Goal: Task Accomplishment & Management: Manage account settings

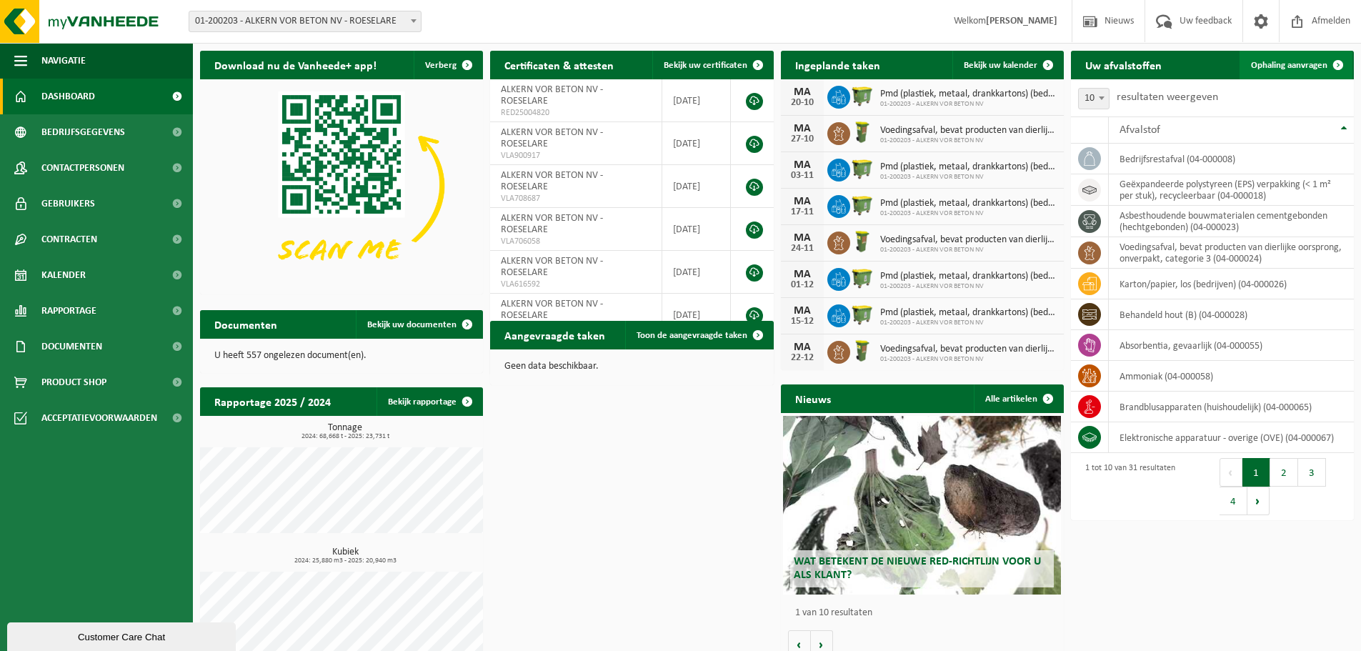
click at [1296, 61] on span "Ophaling aanvragen" at bounding box center [1289, 65] width 76 height 9
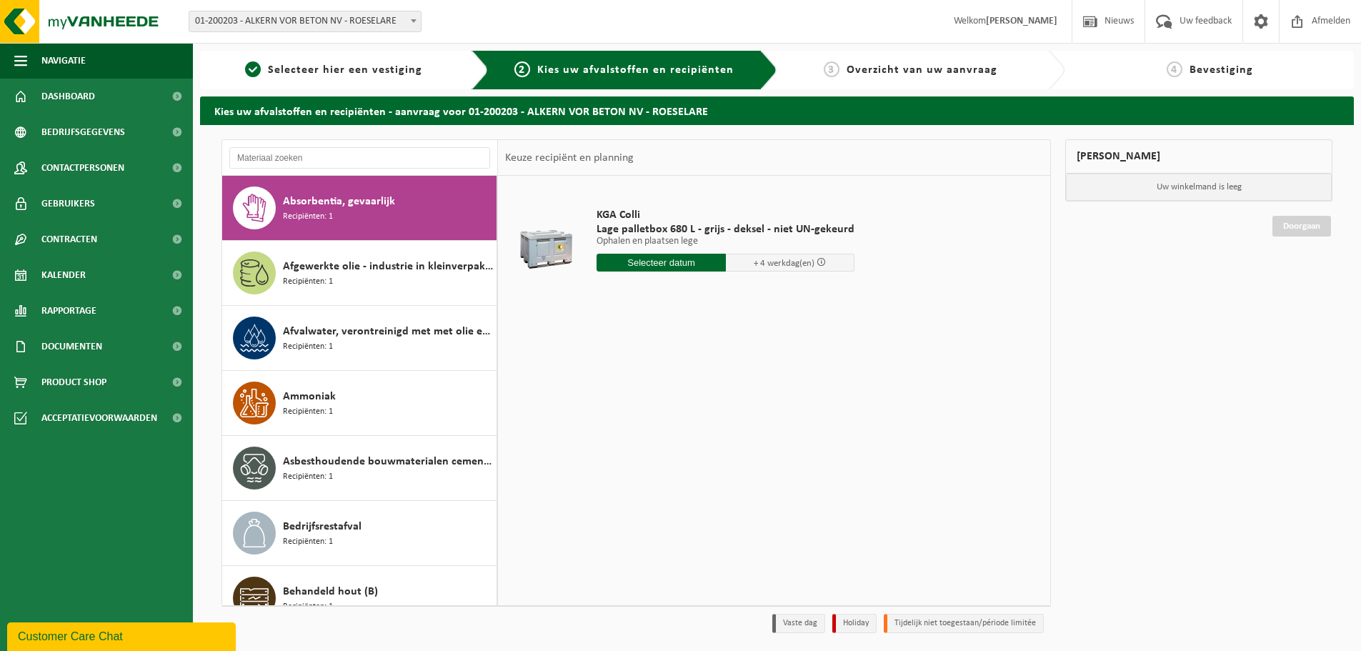
click at [335, 205] on span "Absorbentia, gevaarlijk" at bounding box center [339, 201] width 112 height 17
click at [687, 260] on input "text" at bounding box center [661, 263] width 129 height 18
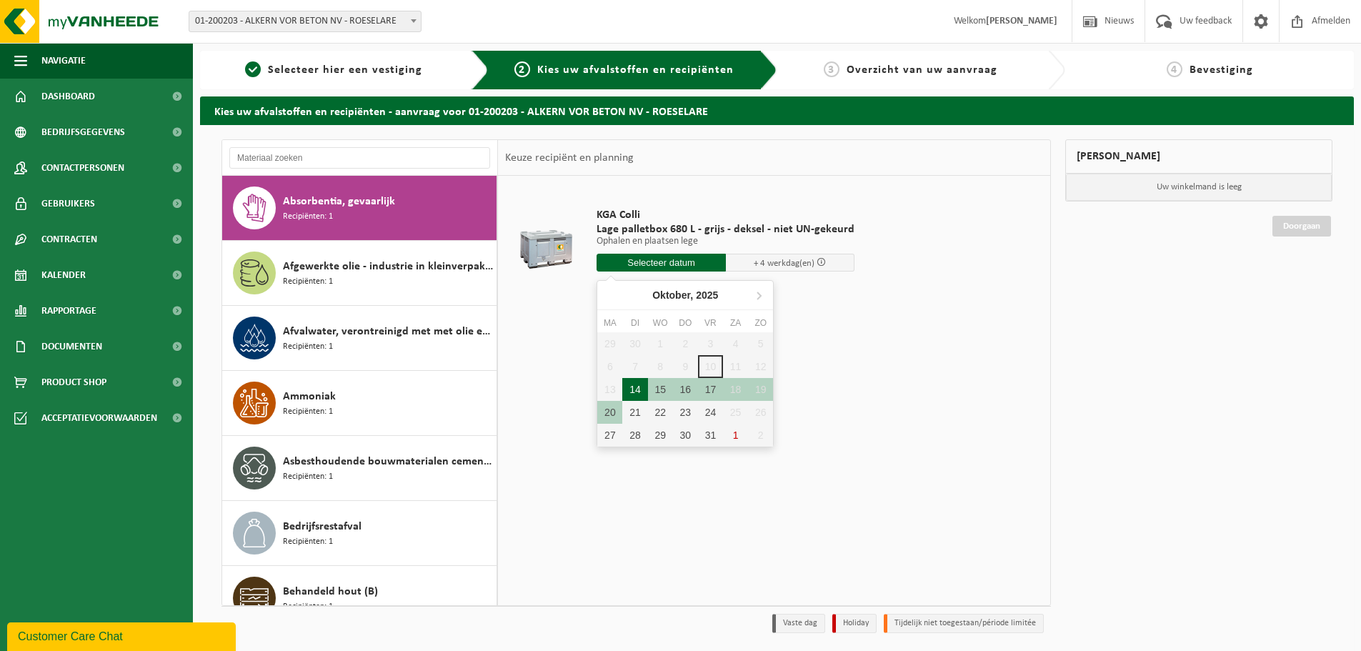
click at [624, 390] on div "14" at bounding box center [634, 389] width 25 height 23
type input "Van 2025-10-14"
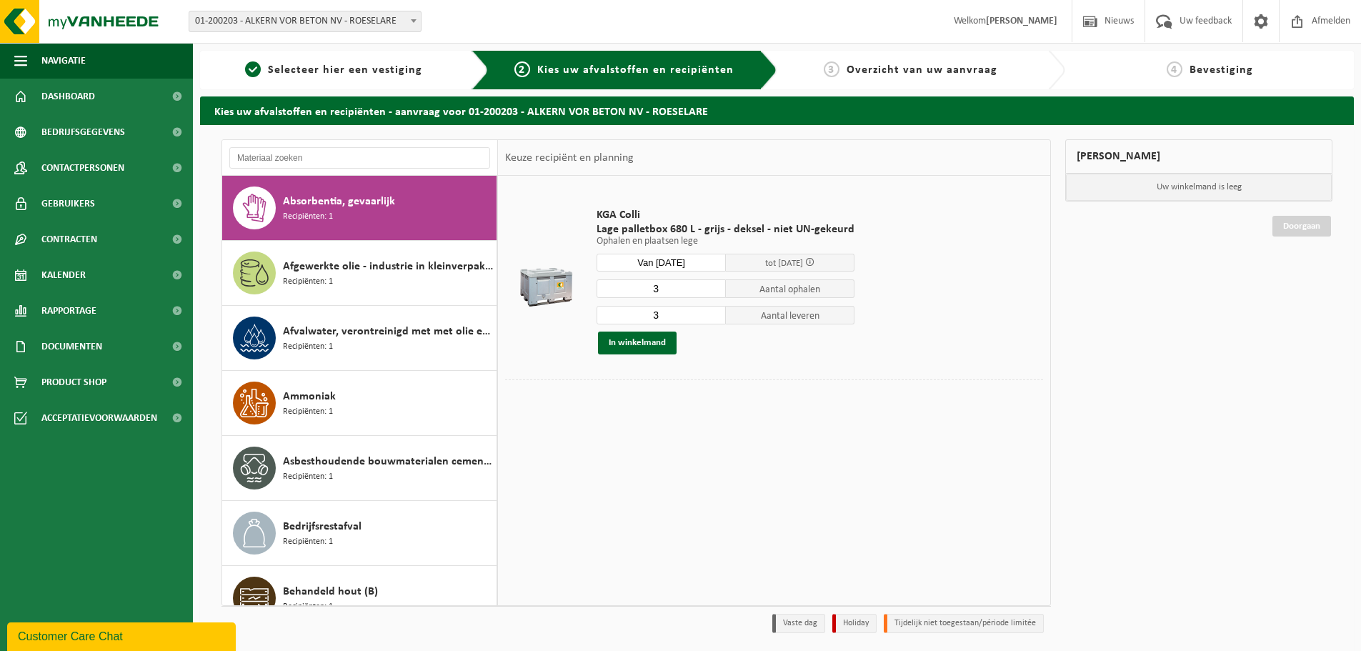
drag, startPoint x: 658, startPoint y: 292, endPoint x: 625, endPoint y: 295, distance: 33.1
click at [625, 295] on input "3" at bounding box center [661, 288] width 129 height 19
type input "2"
drag, startPoint x: 642, startPoint y: 312, endPoint x: 681, endPoint y: 312, distance: 39.3
click at [681, 312] on input "3" at bounding box center [661, 315] width 129 height 19
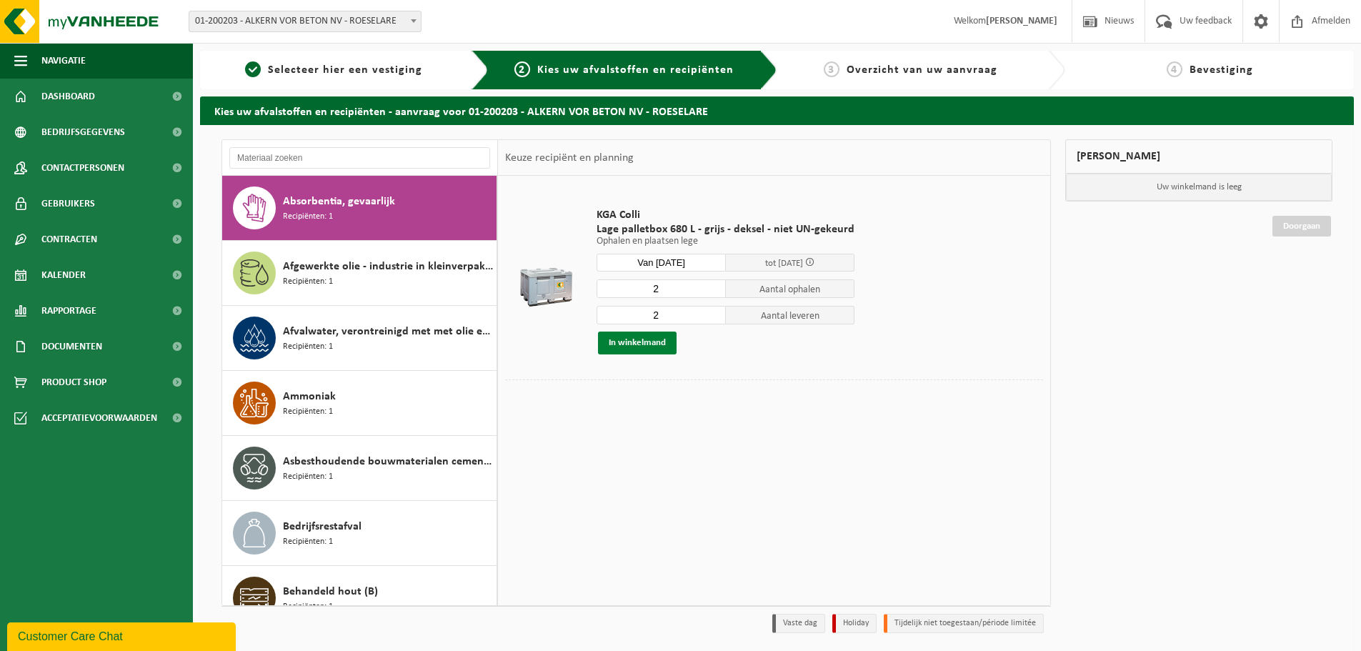
type input "2"
click at [644, 337] on button "In winkelmand" at bounding box center [637, 343] width 79 height 23
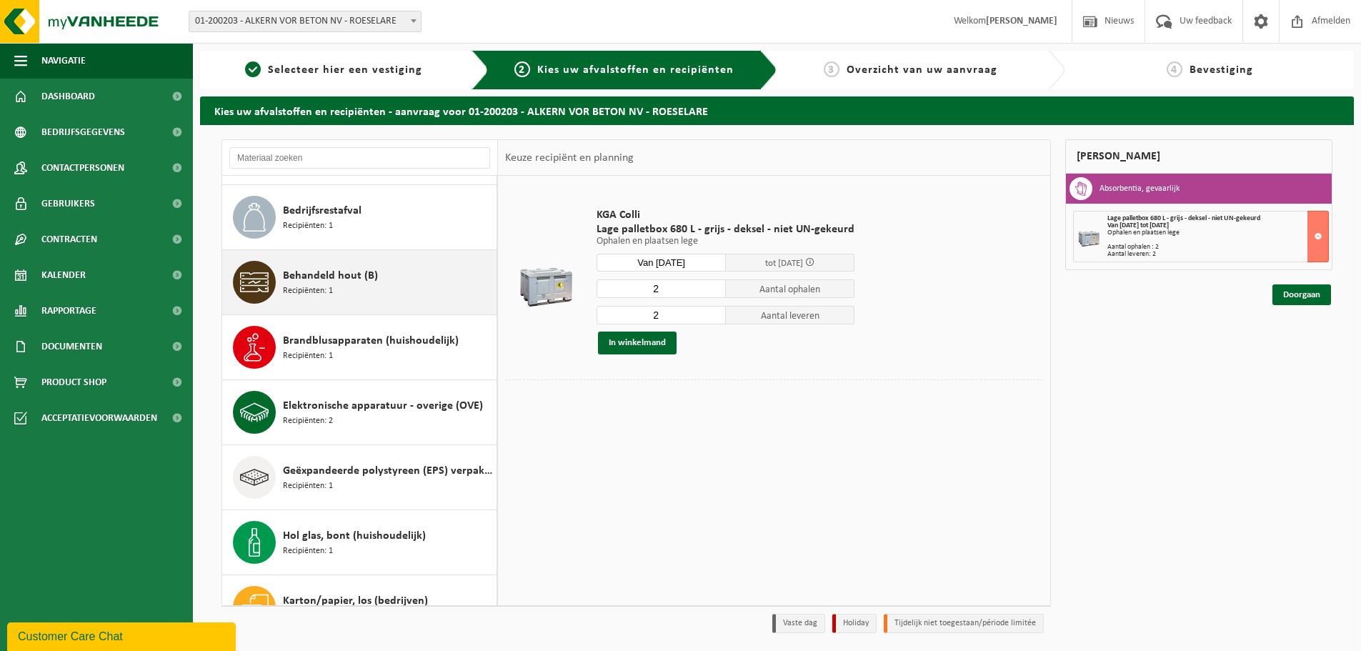
scroll to position [357, 0]
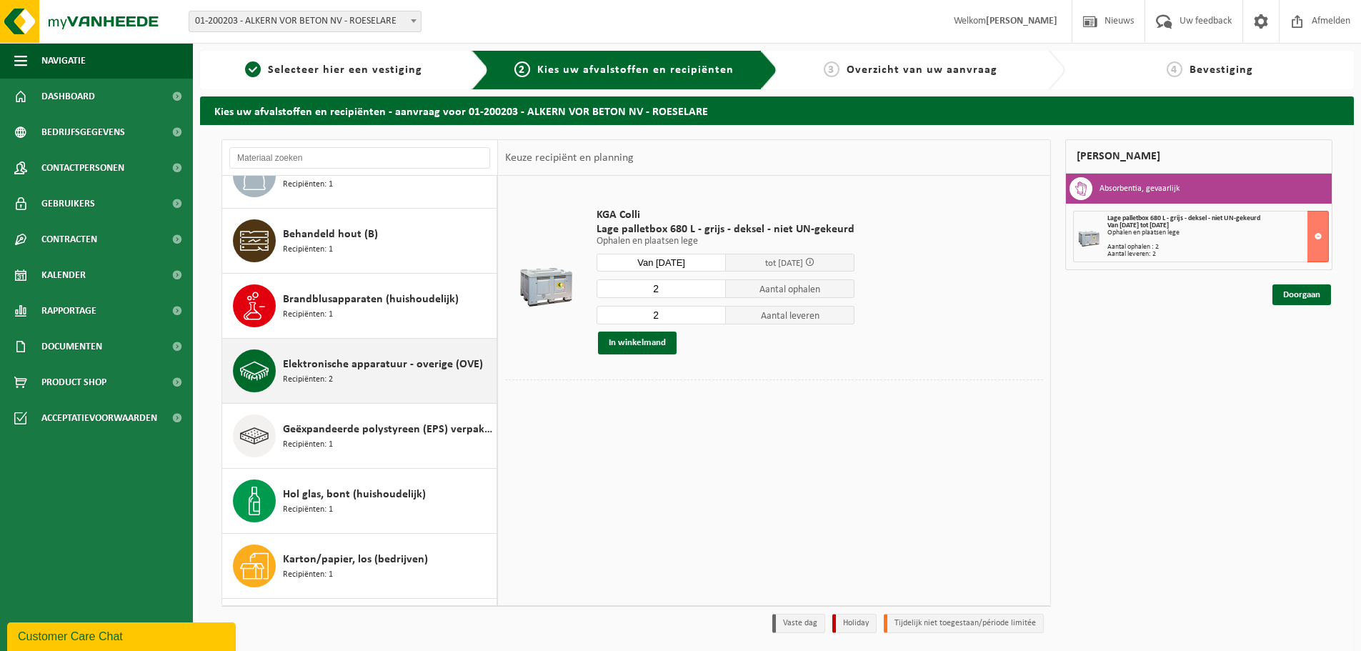
click at [325, 364] on span "Elektronische apparatuur - overige (OVE)" at bounding box center [383, 364] width 200 height 17
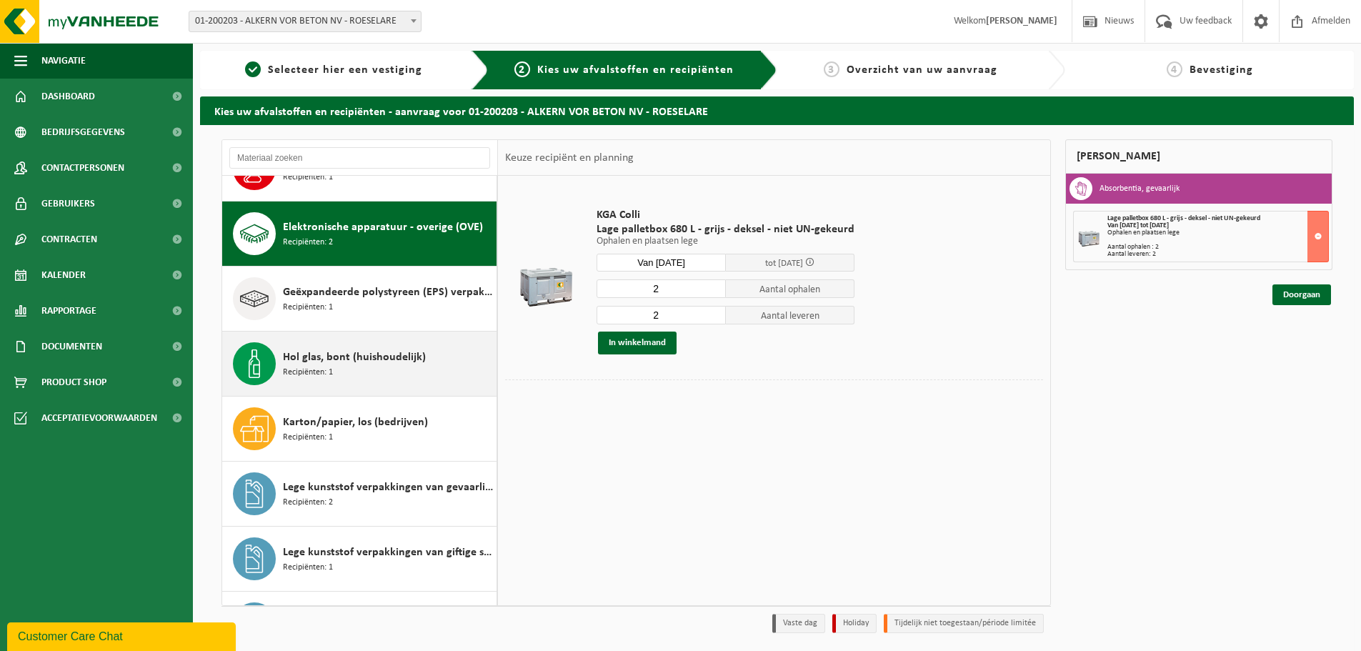
scroll to position [520, 0]
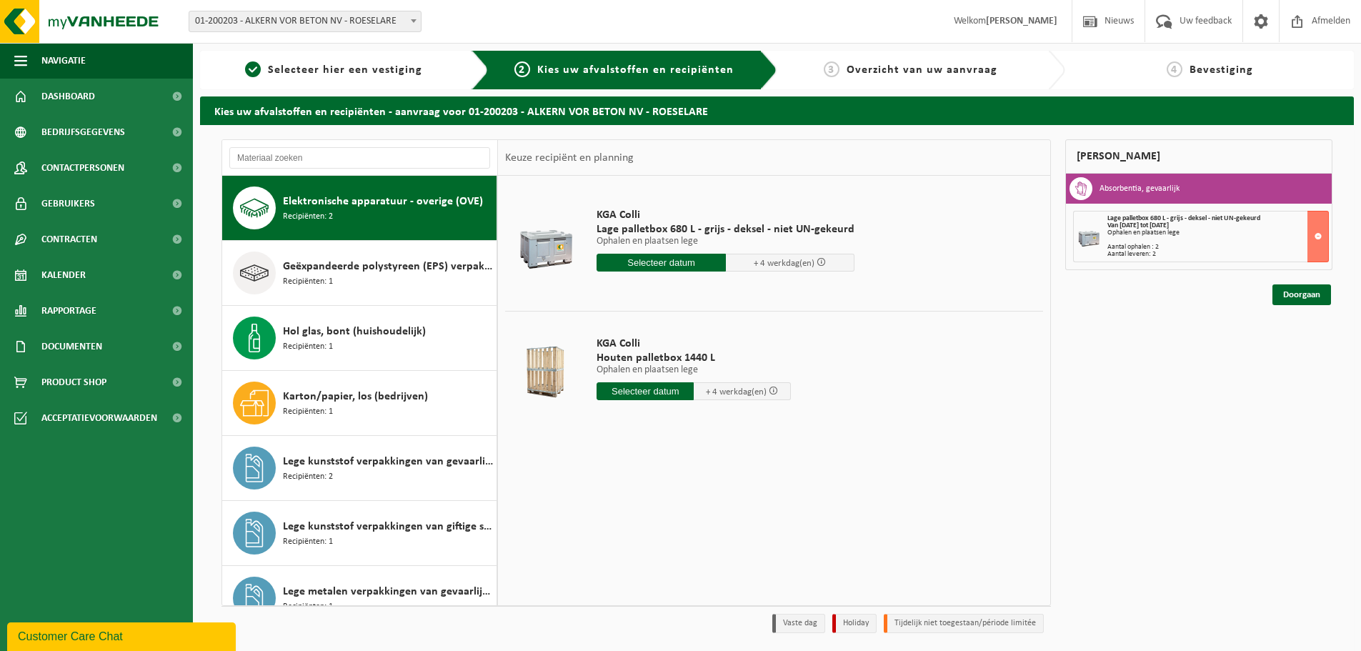
click at [628, 389] on input "text" at bounding box center [645, 391] width 97 height 18
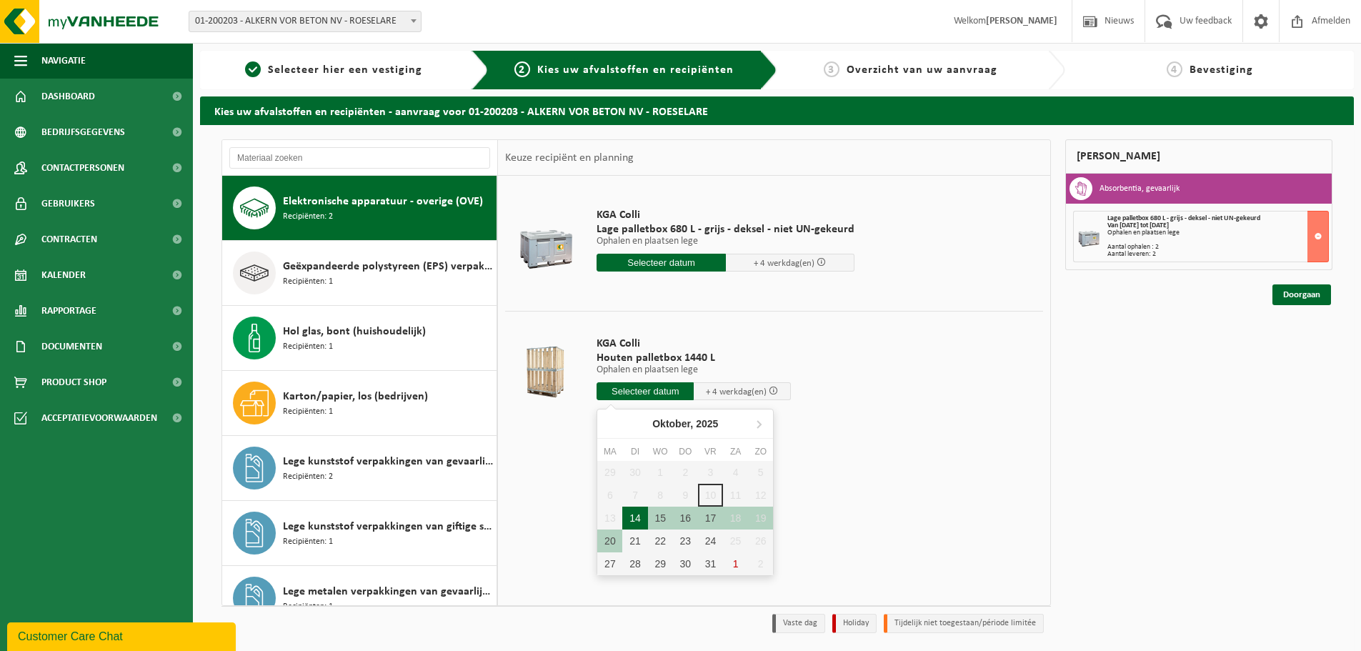
click at [642, 522] on div "14" at bounding box center [634, 518] width 25 height 23
type input "Van 2025-10-14"
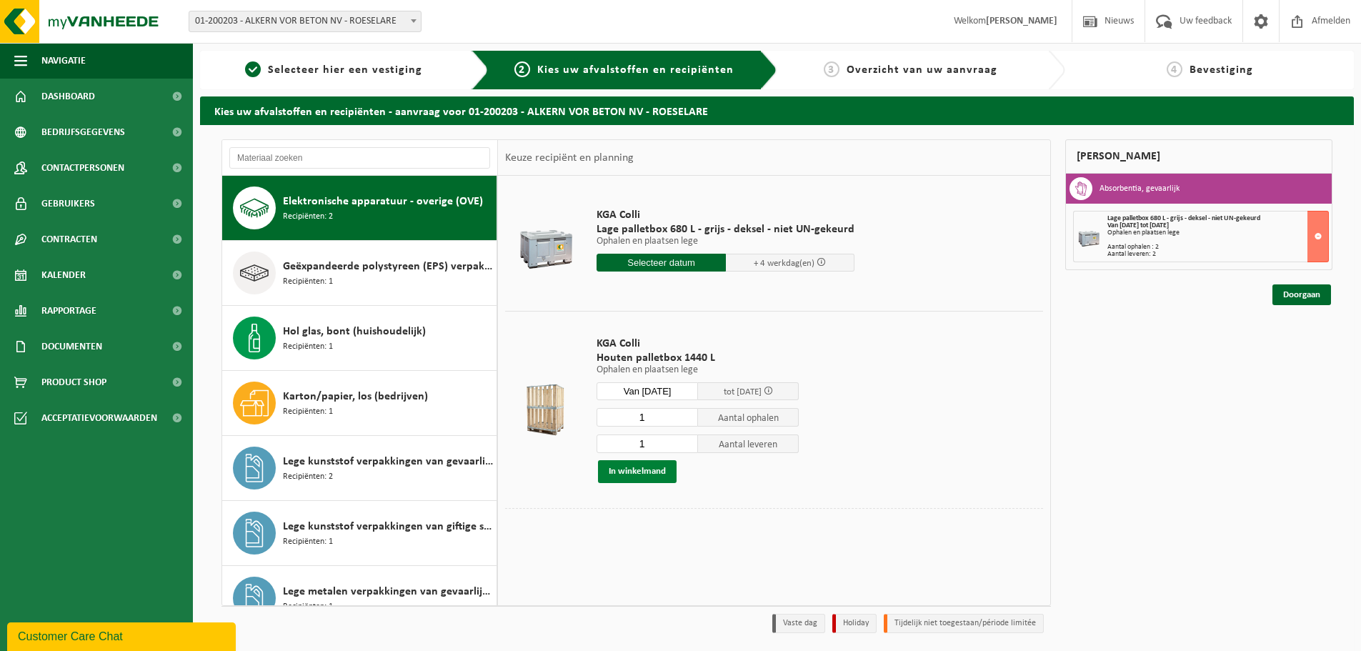
click at [650, 474] on button "In winkelmand" at bounding box center [637, 471] width 79 height 23
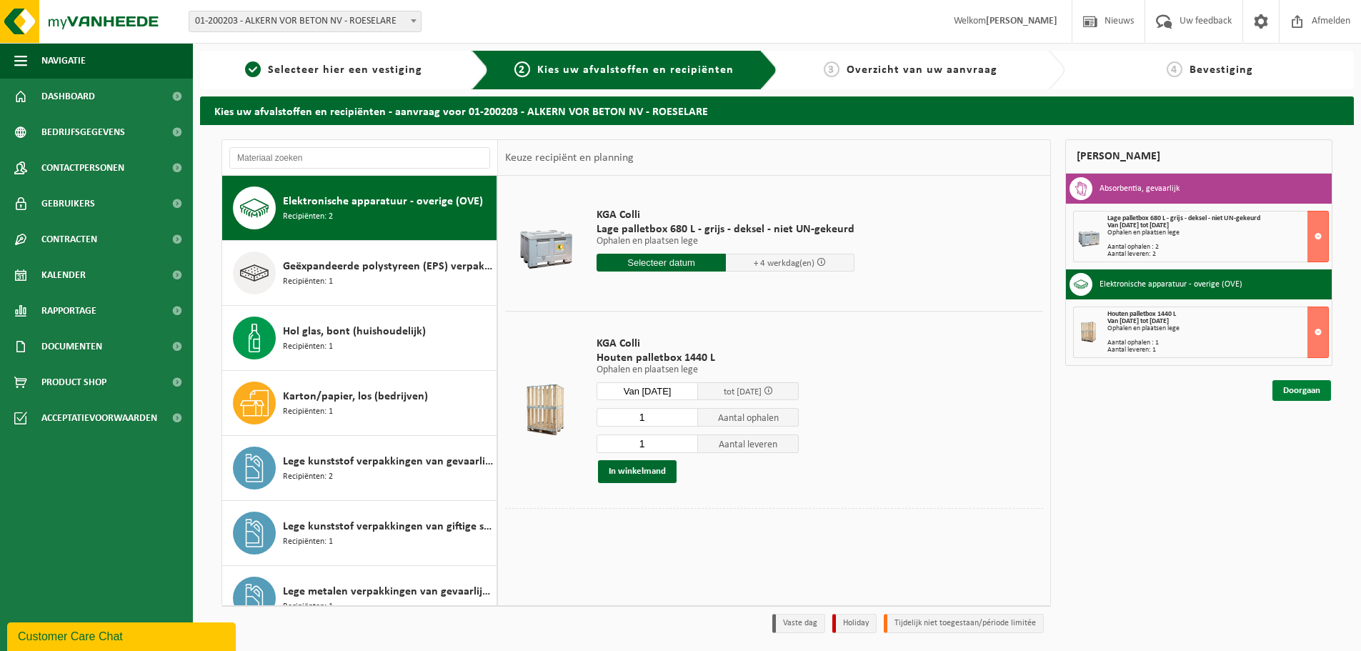
click at [1313, 388] on link "Doorgaan" at bounding box center [1302, 390] width 59 height 21
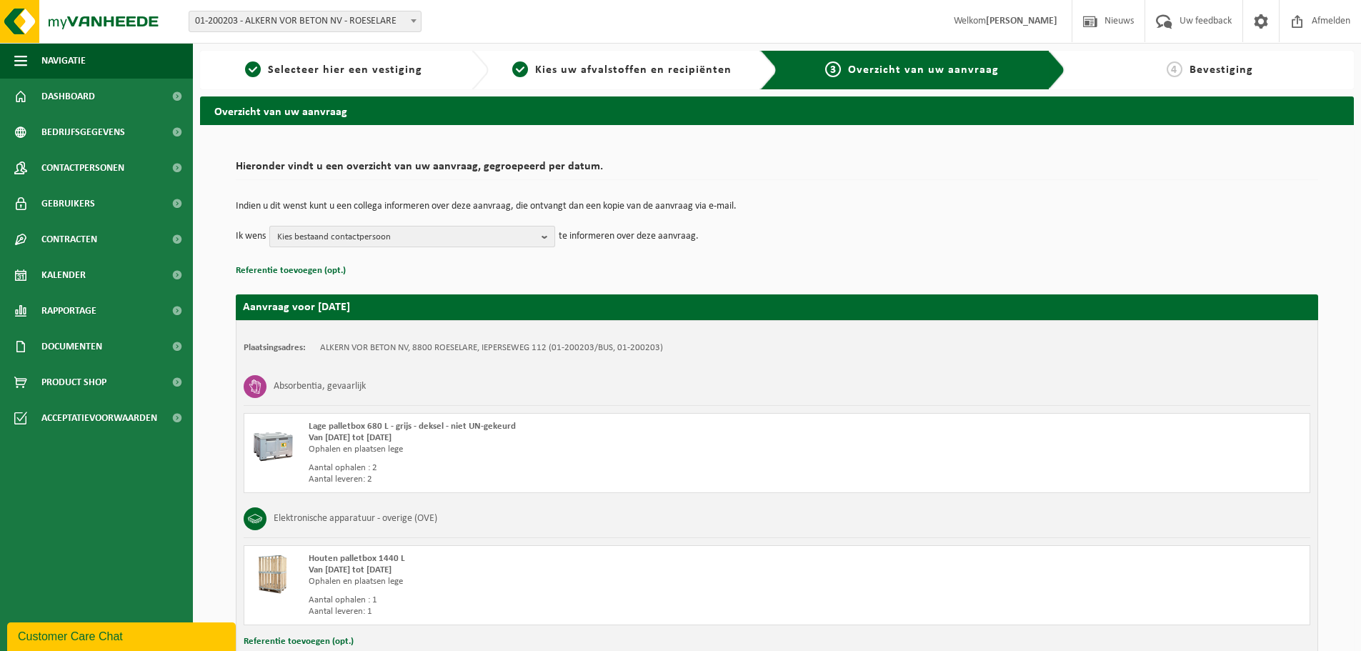
click at [402, 241] on span "Kies bestaand contactpersoon" at bounding box center [406, 237] width 259 height 21
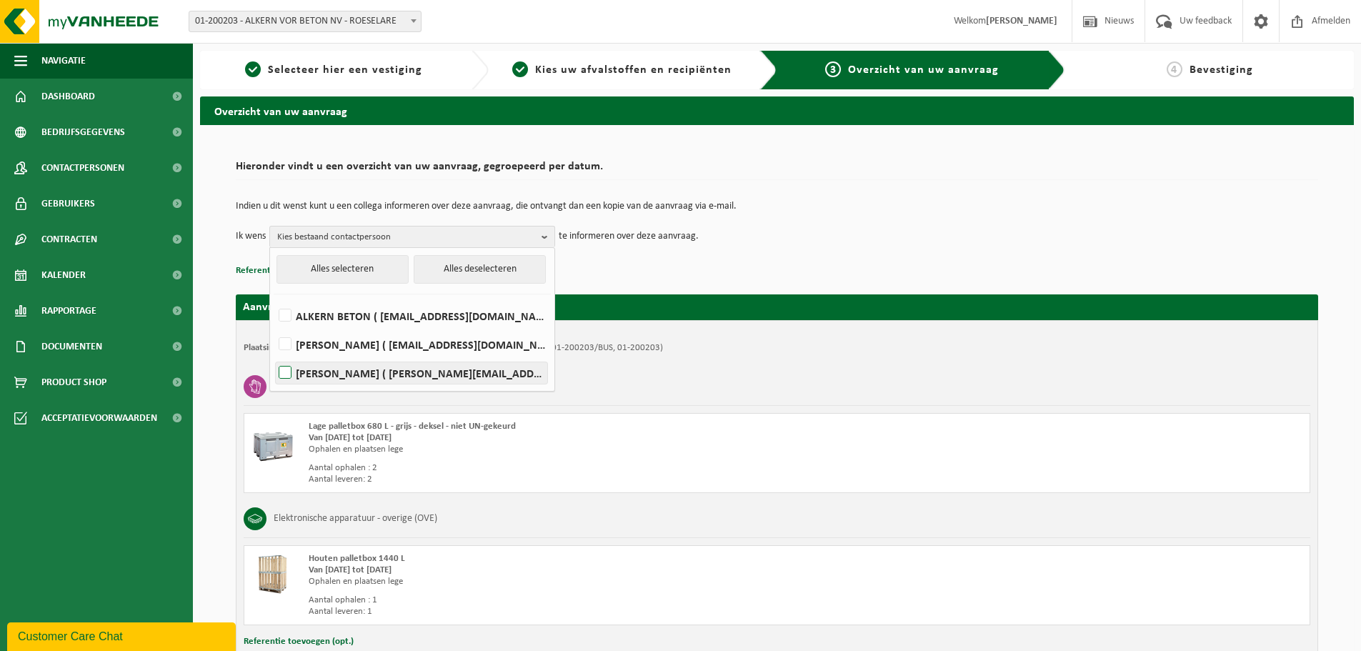
click at [287, 371] on label "Kathy Vannieuwenhuyse ( kathy.vannieuwenhuyse@alkern.be )" at bounding box center [412, 372] width 272 height 21
click at [274, 355] on input "Kathy Vannieuwenhuyse ( kathy.vannieuwenhuyse@alkern.be )" at bounding box center [273, 354] width 1 height 1
checkbox input "true"
click at [630, 279] on p "Referentie toevoegen (opt.)" at bounding box center [777, 271] width 1083 height 19
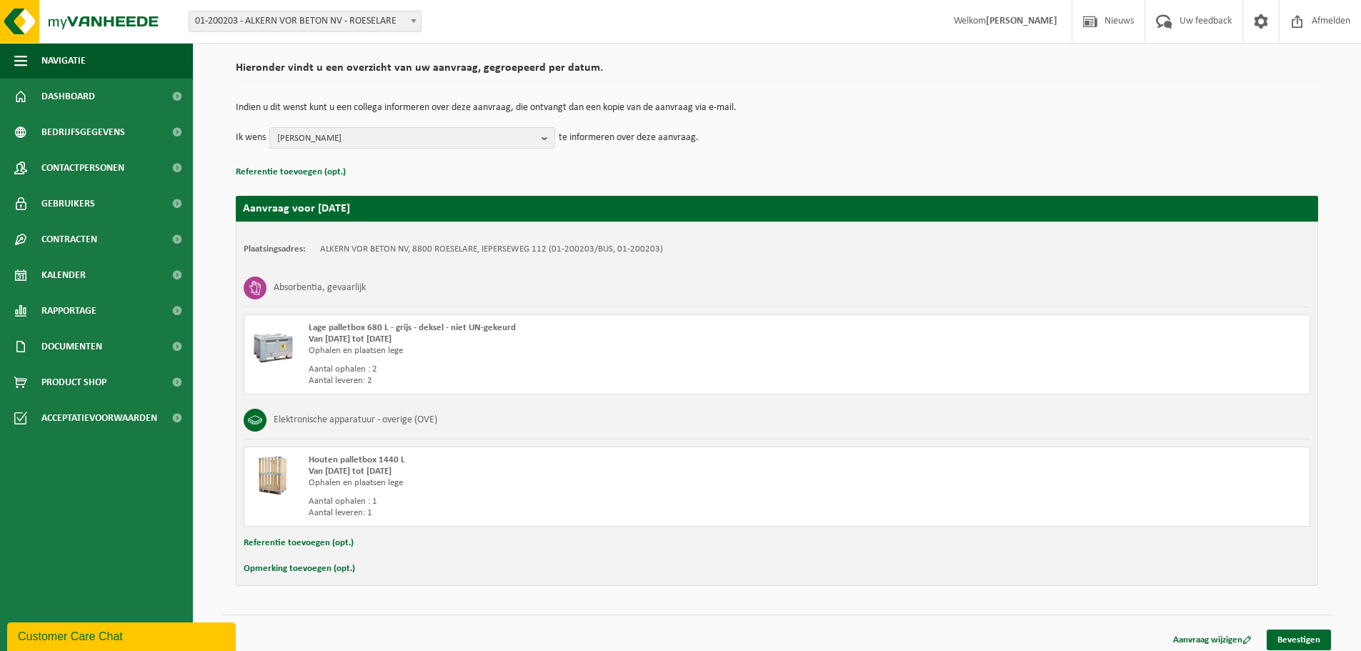
scroll to position [106, 0]
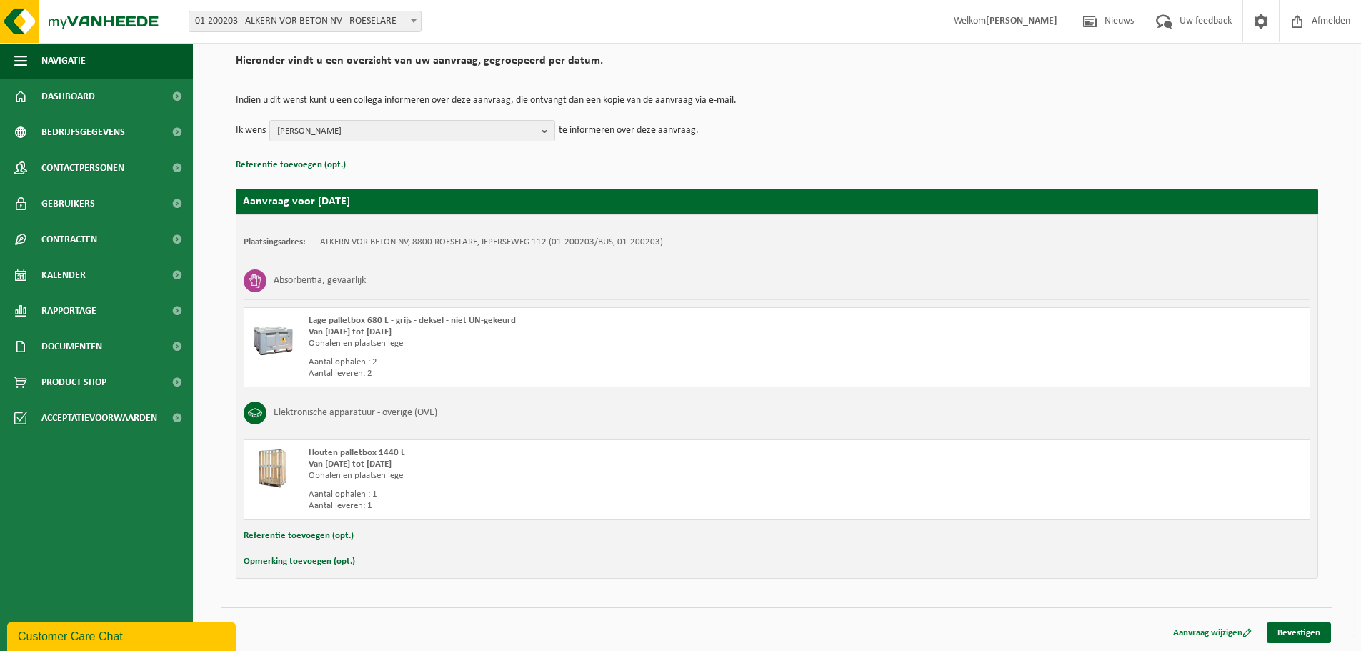
click at [1202, 635] on link "Aanvraag wijzigen" at bounding box center [1213, 632] width 100 height 21
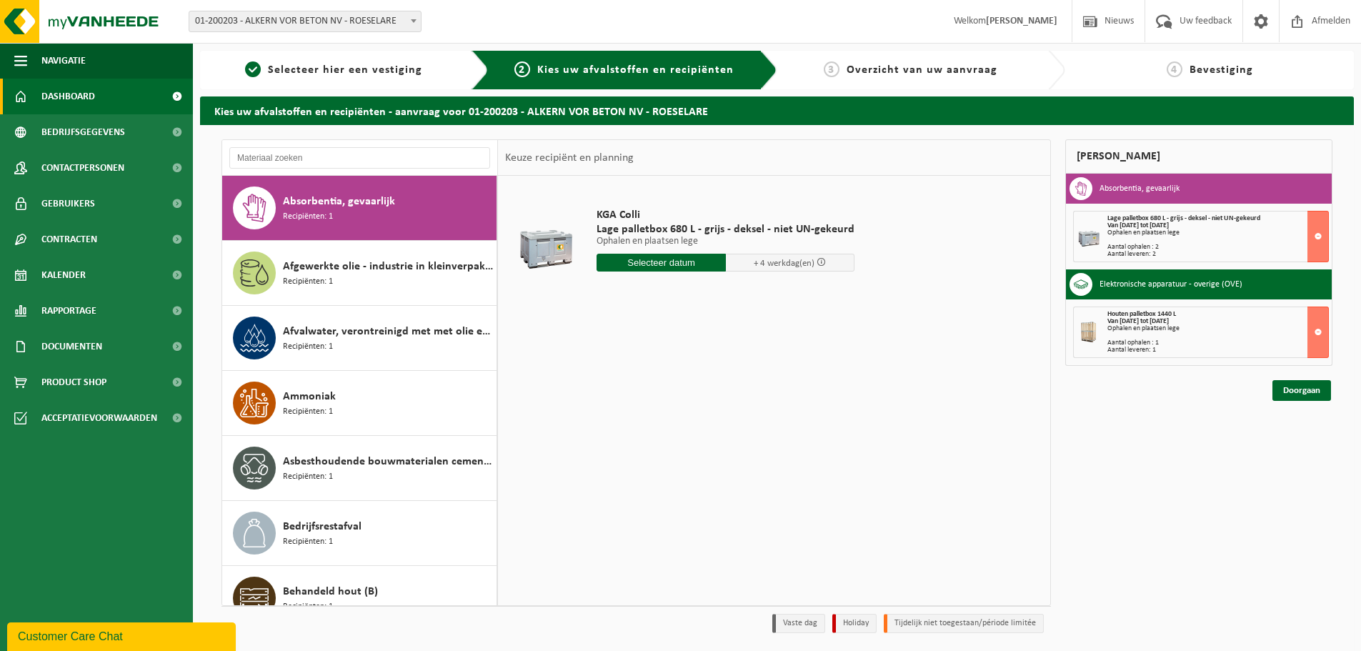
click at [101, 104] on link "Dashboard" at bounding box center [96, 97] width 193 height 36
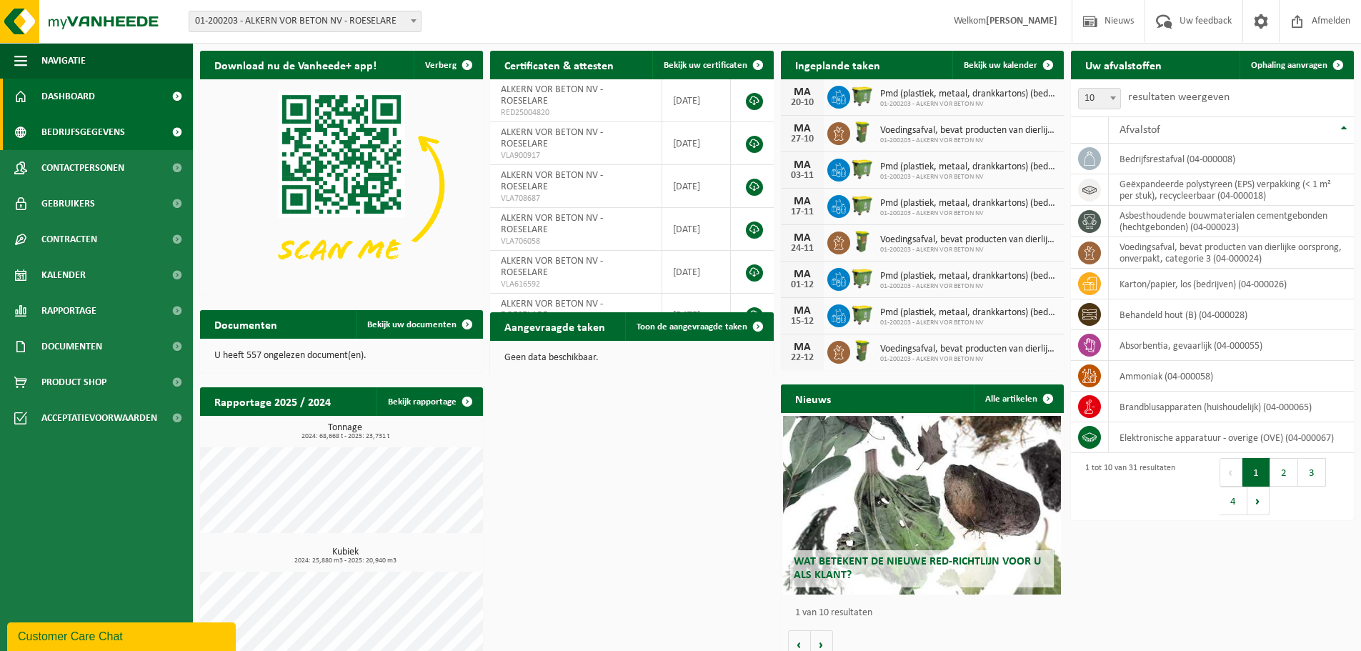
click at [91, 136] on span "Bedrijfsgegevens" at bounding box center [83, 132] width 84 height 36
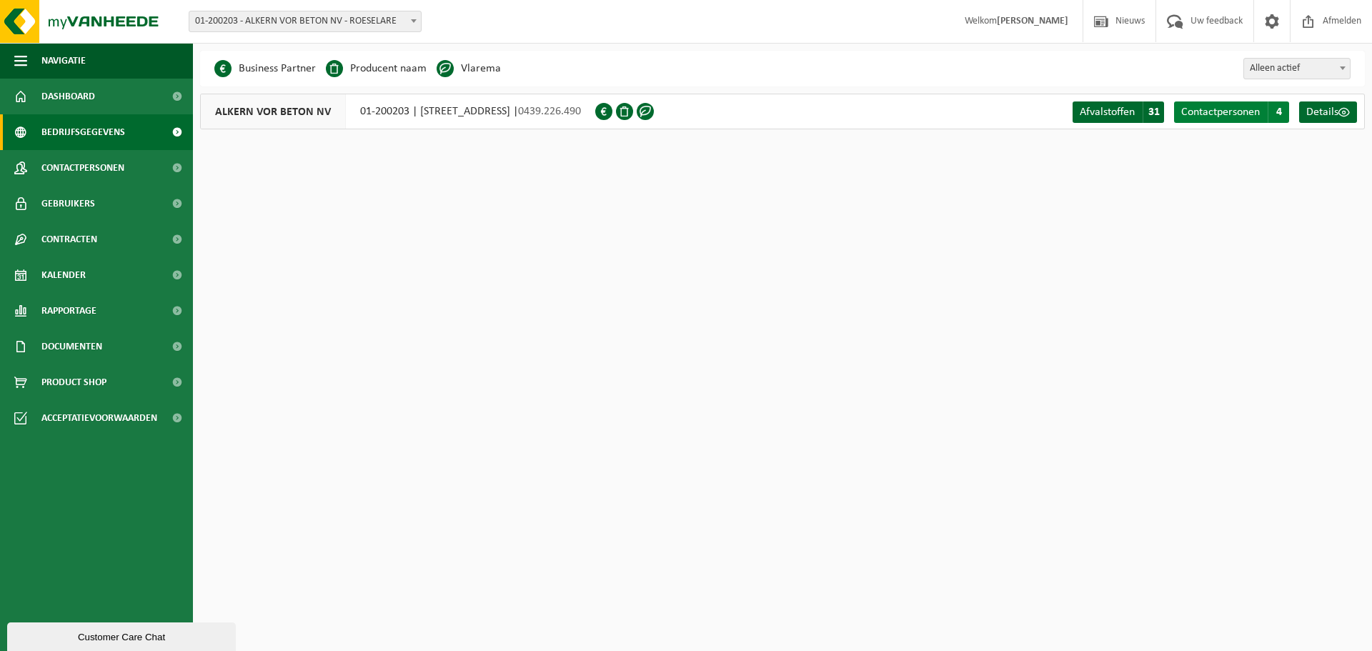
click at [1231, 108] on span "Contactpersonen" at bounding box center [1220, 111] width 79 height 11
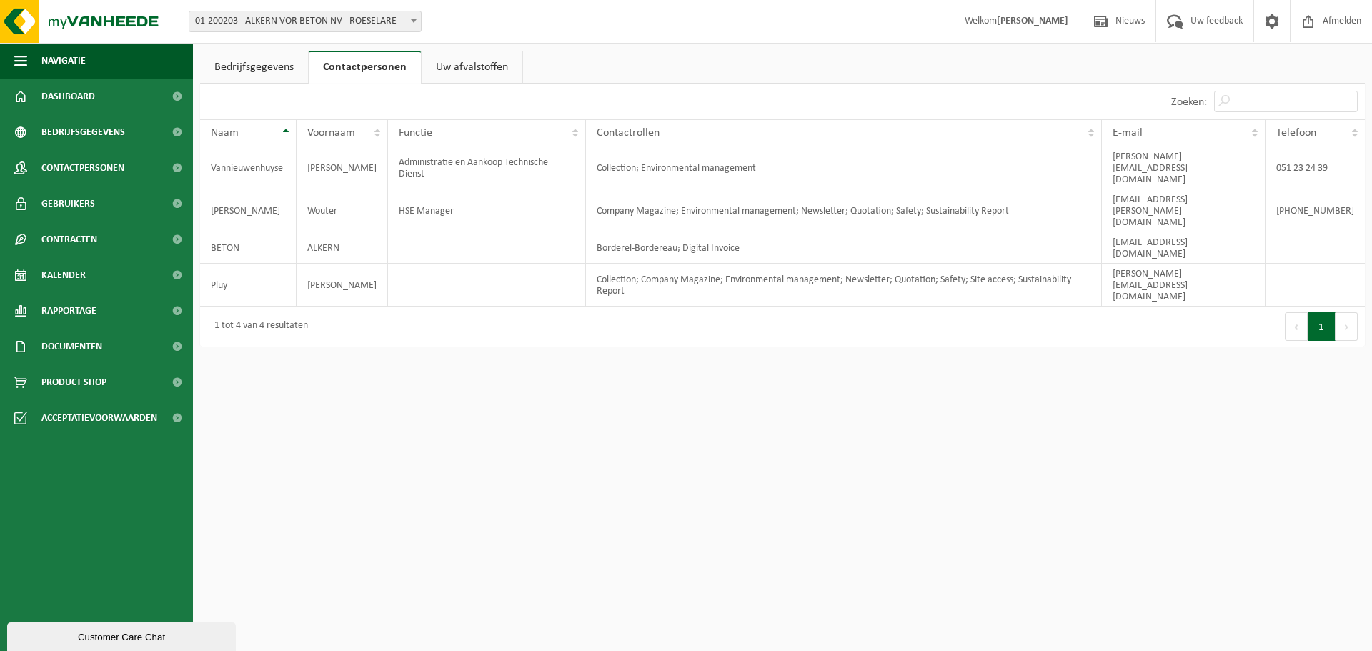
click at [452, 65] on link "Uw afvalstoffen" at bounding box center [472, 67] width 101 height 33
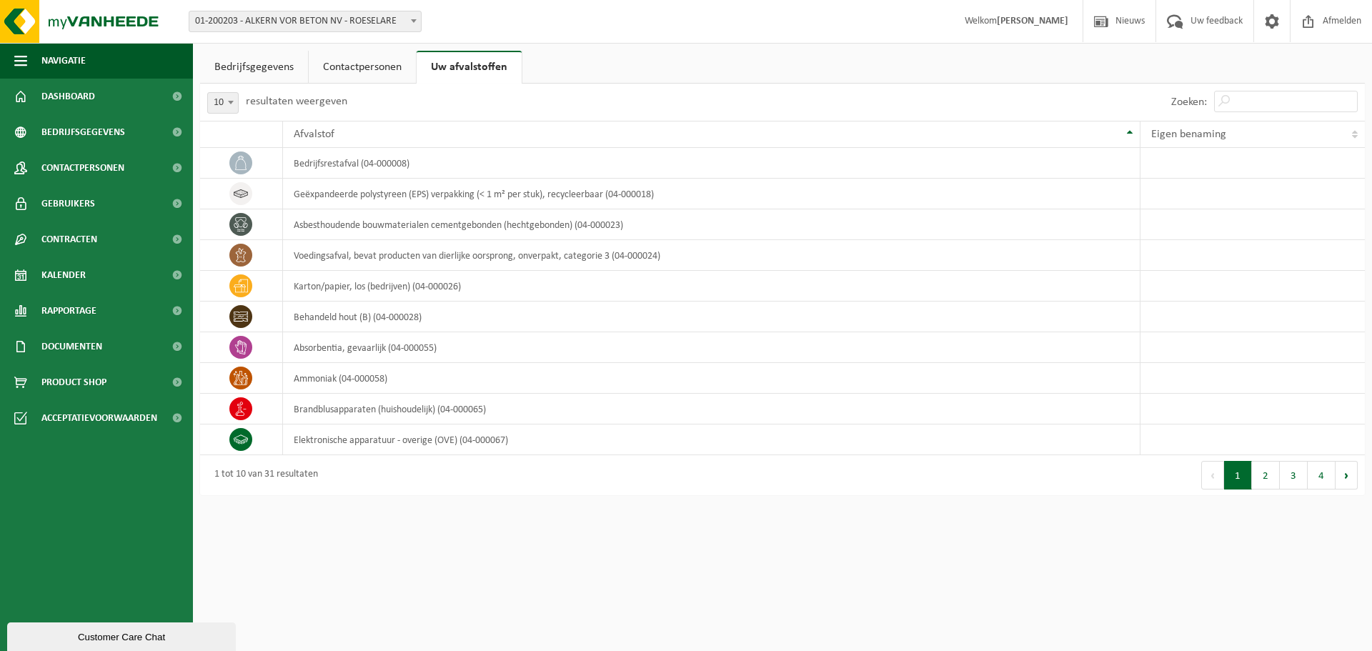
click at [374, 66] on link "Contactpersonen" at bounding box center [362, 67] width 107 height 33
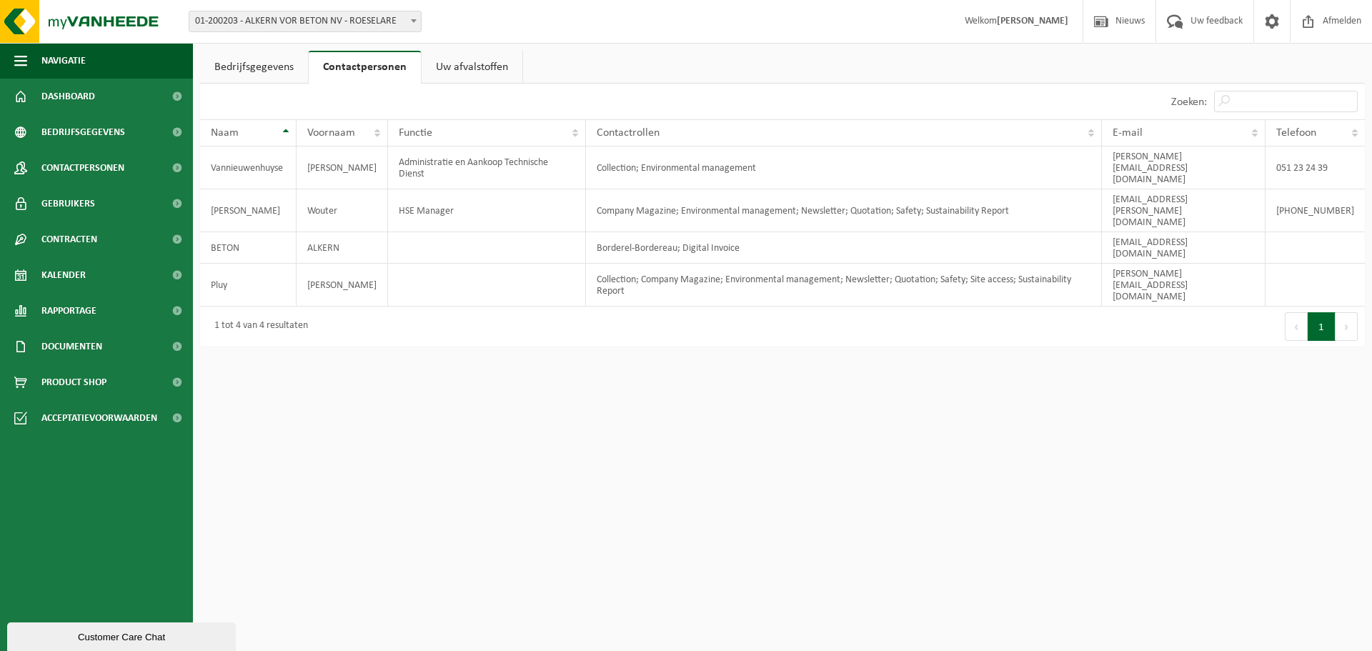
click at [243, 70] on link "Bedrijfsgegevens" at bounding box center [254, 67] width 108 height 33
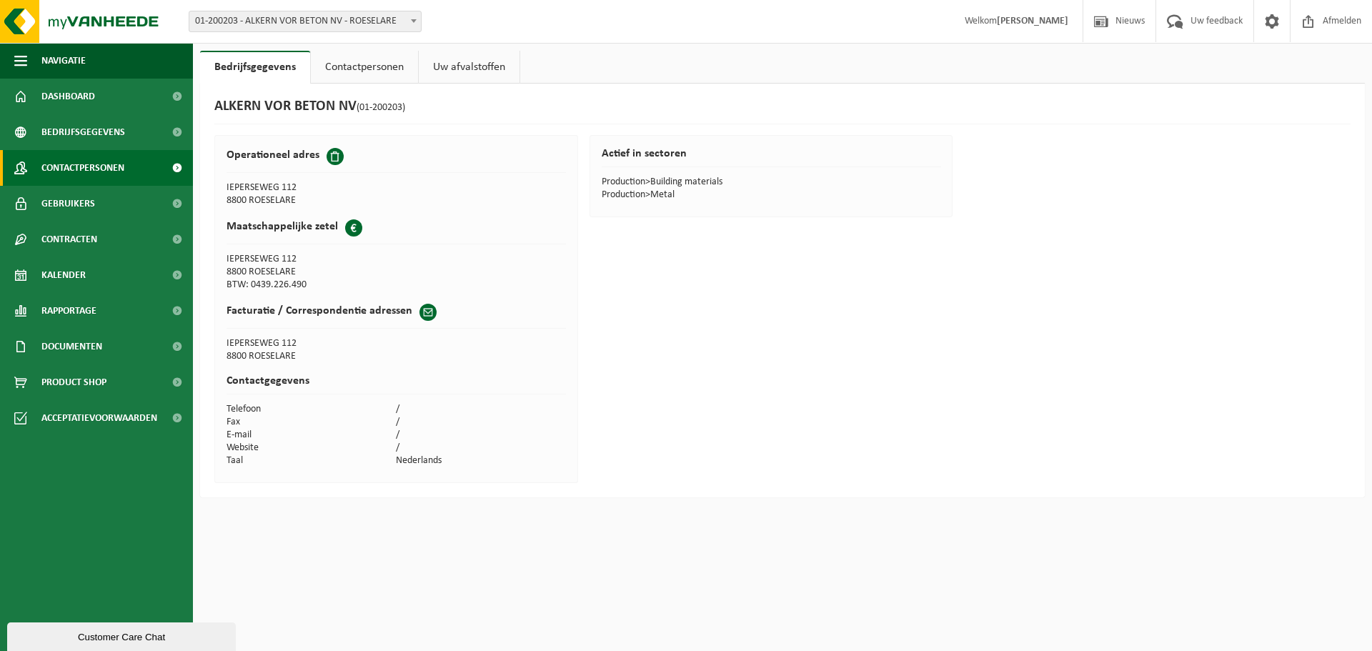
click at [89, 166] on span "Contactpersonen" at bounding box center [82, 168] width 83 height 36
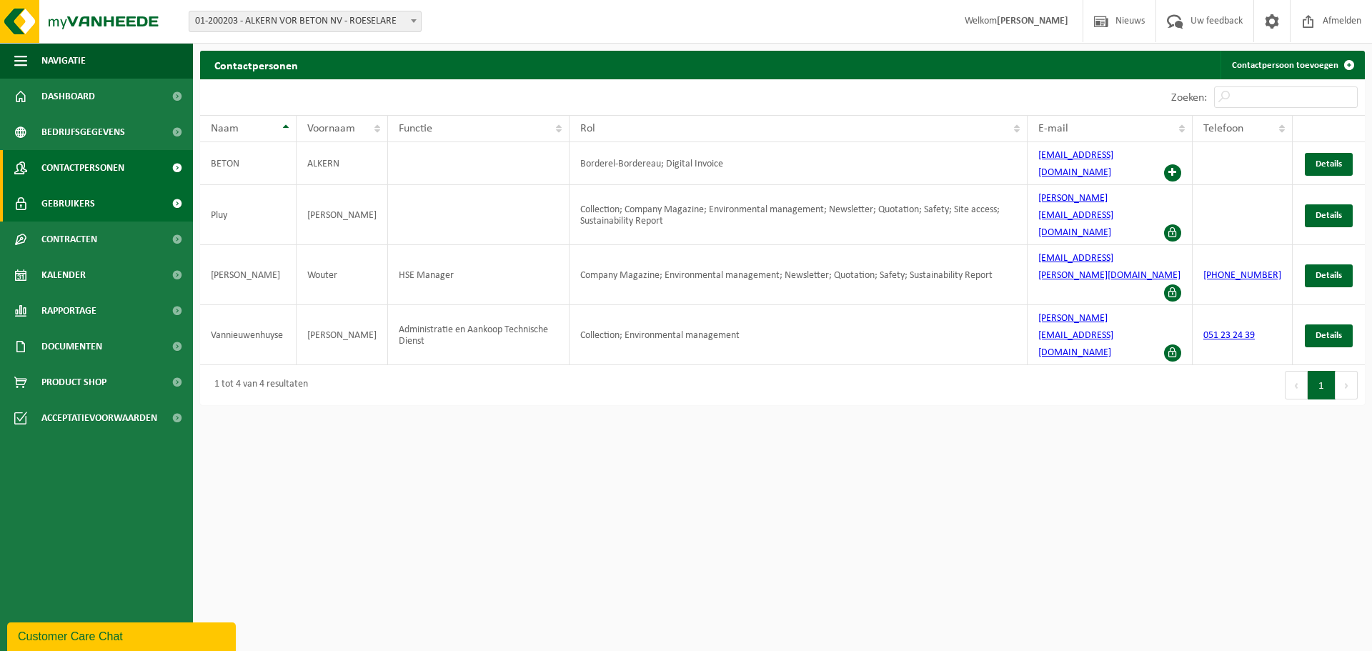
click at [81, 207] on span "Gebruikers" at bounding box center [68, 204] width 54 height 36
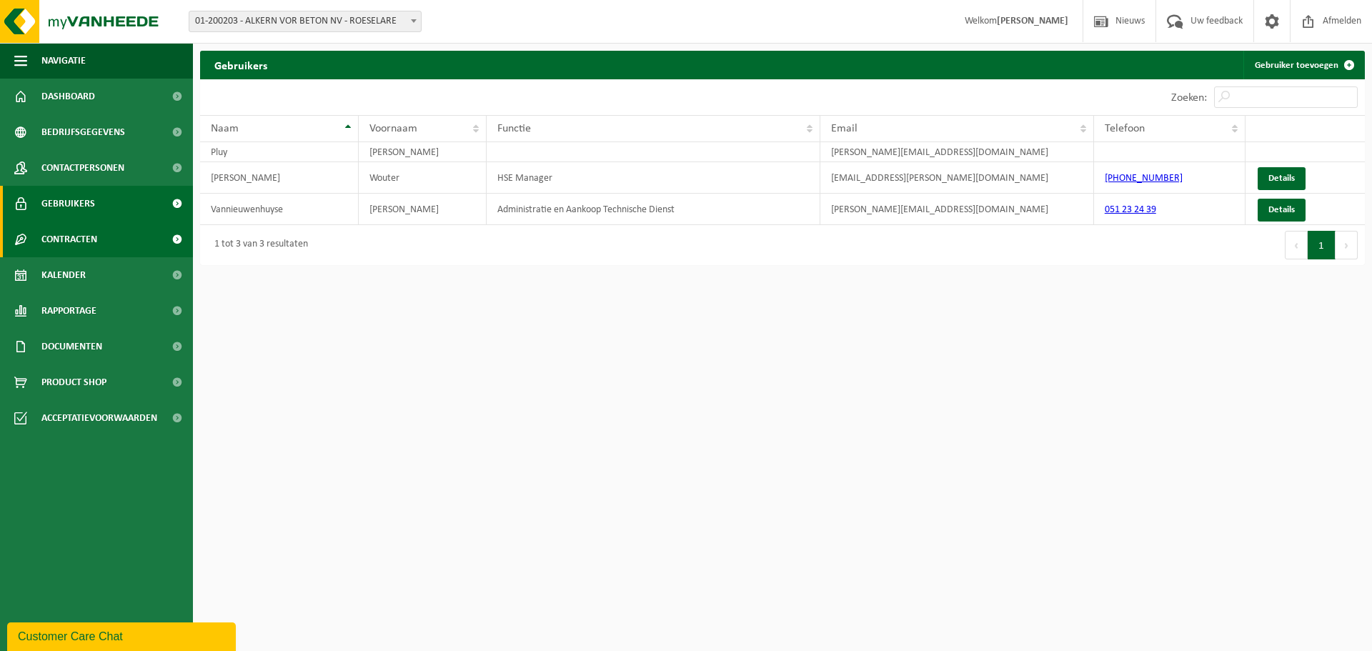
click at [66, 242] on span "Contracten" at bounding box center [69, 240] width 56 height 36
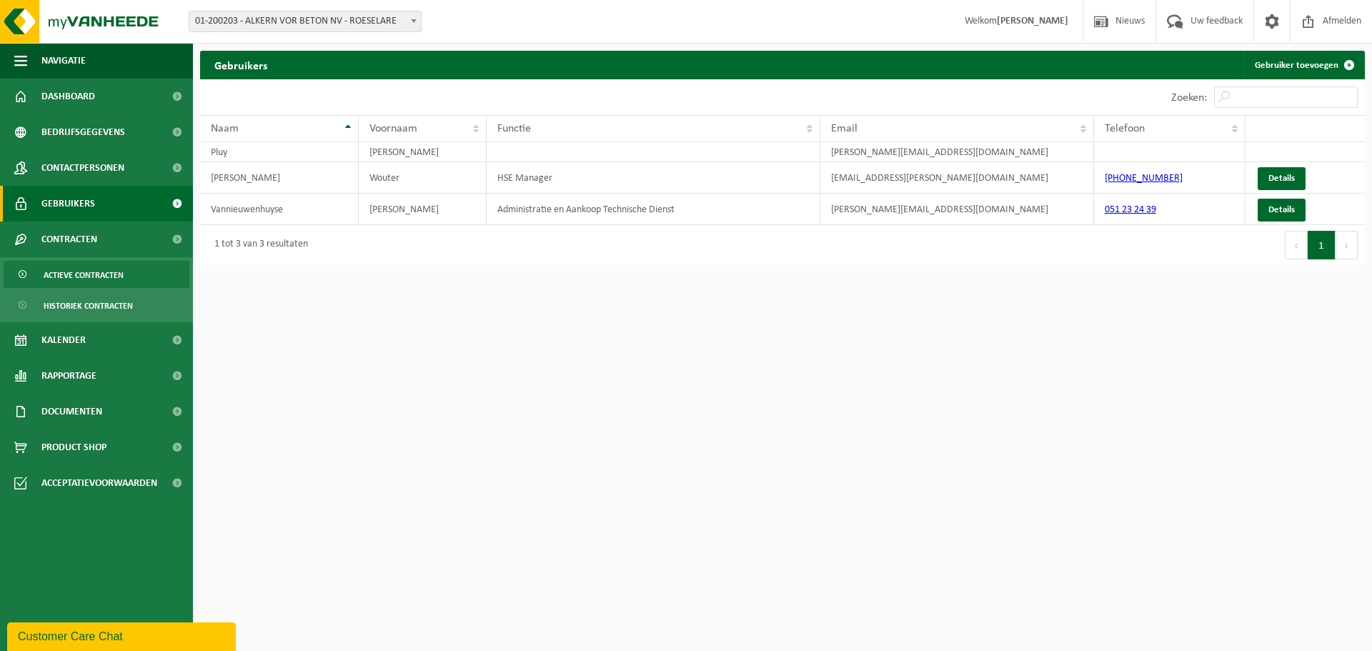
click at [89, 271] on span "Actieve contracten" at bounding box center [84, 275] width 80 height 27
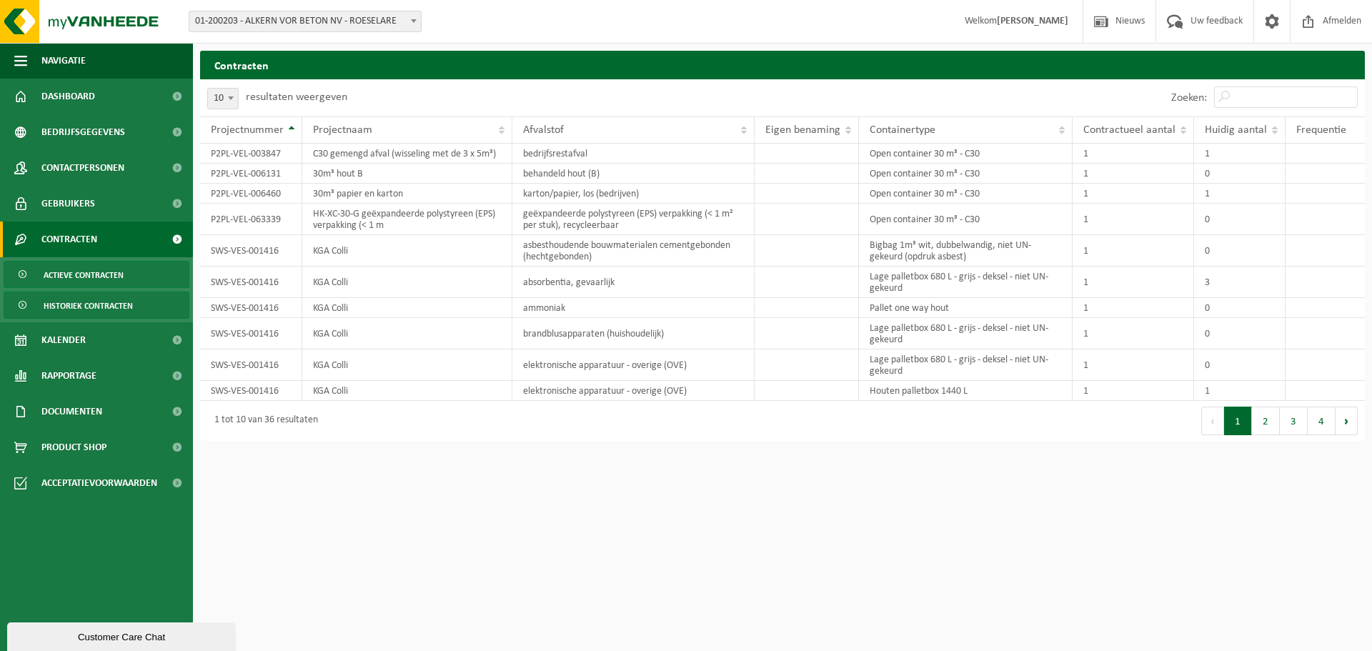
click at [99, 309] on span "Historiek contracten" at bounding box center [88, 305] width 89 height 27
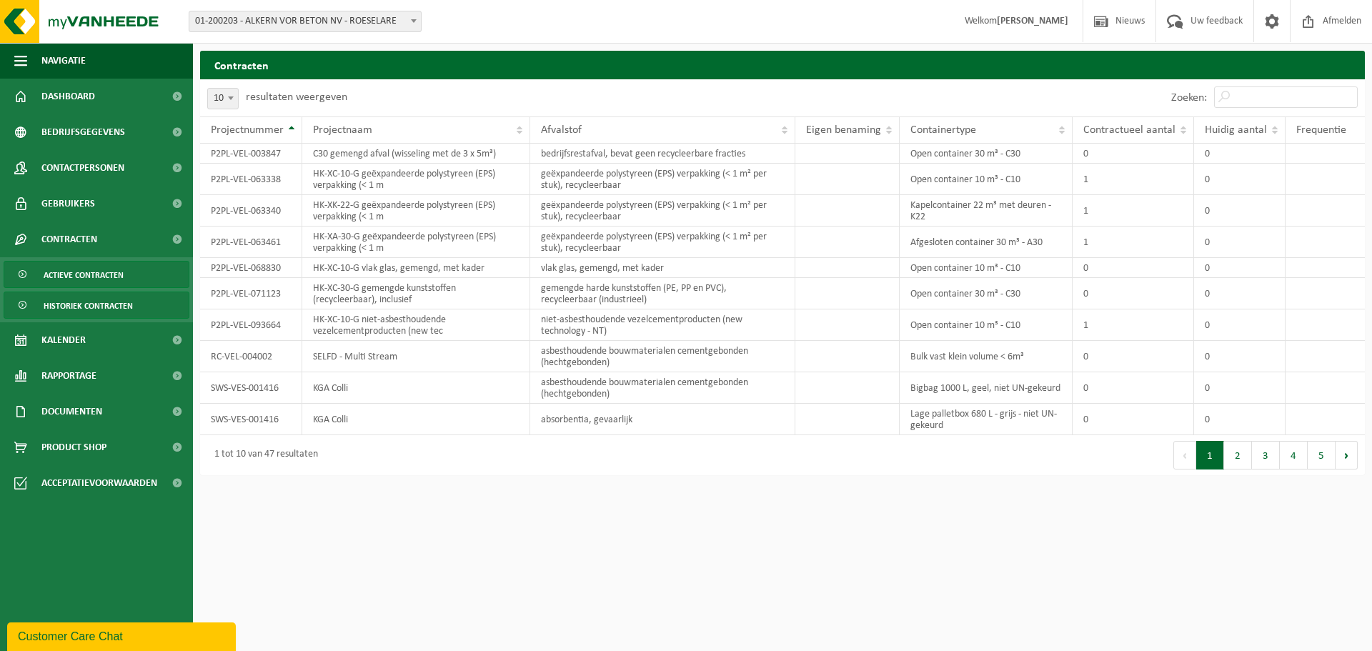
click at [103, 282] on span "Actieve contracten" at bounding box center [84, 275] width 80 height 27
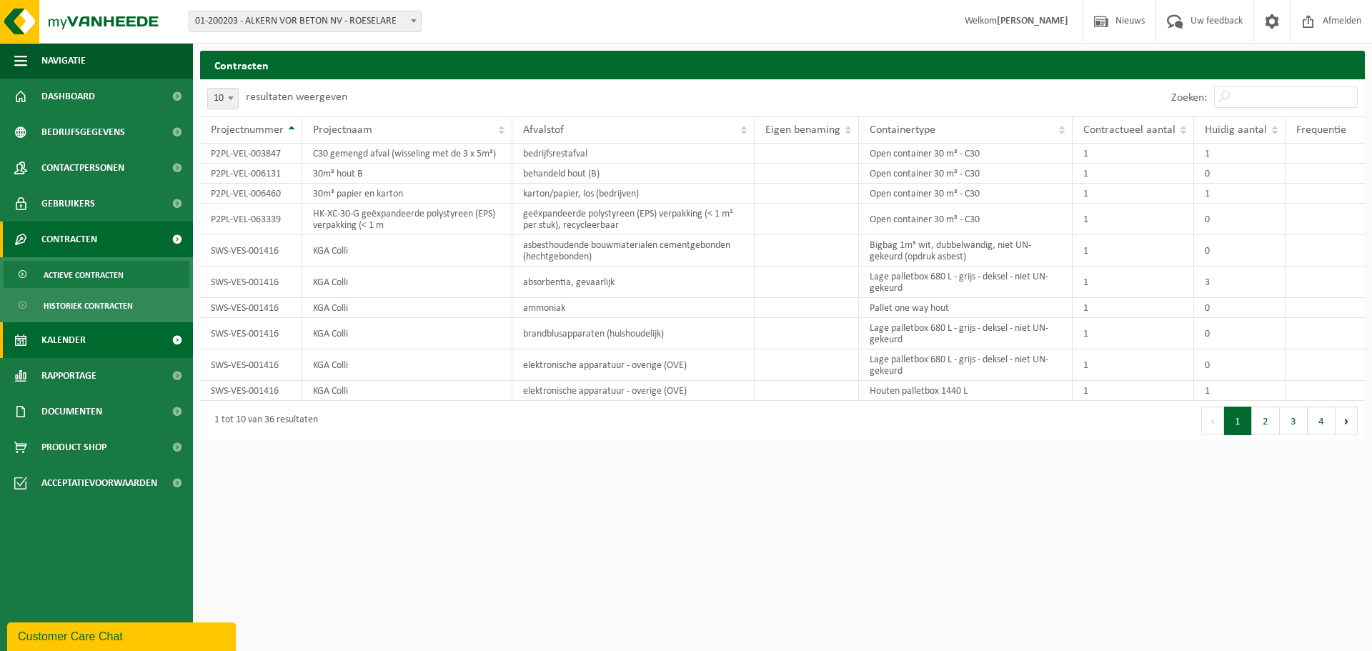
click at [68, 341] on span "Kalender" at bounding box center [63, 340] width 44 height 36
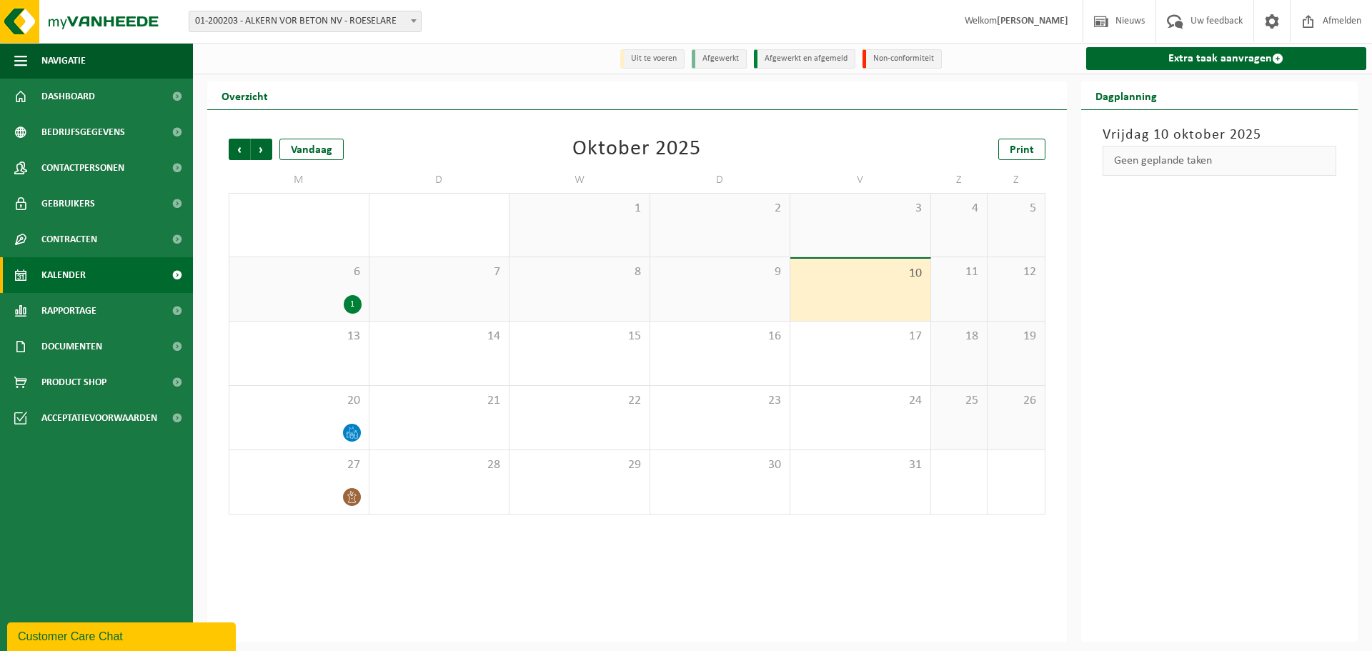
click at [354, 306] on div "1" at bounding box center [353, 304] width 18 height 19
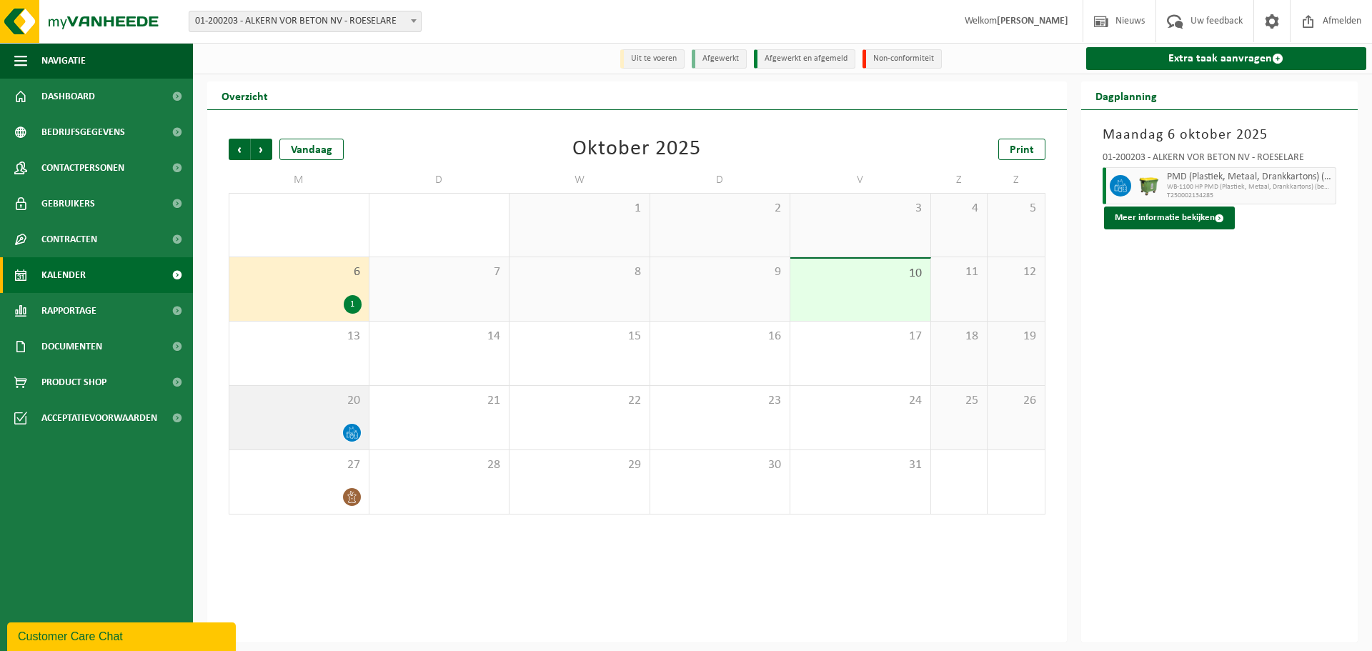
click at [346, 431] on icon at bounding box center [352, 433] width 12 height 12
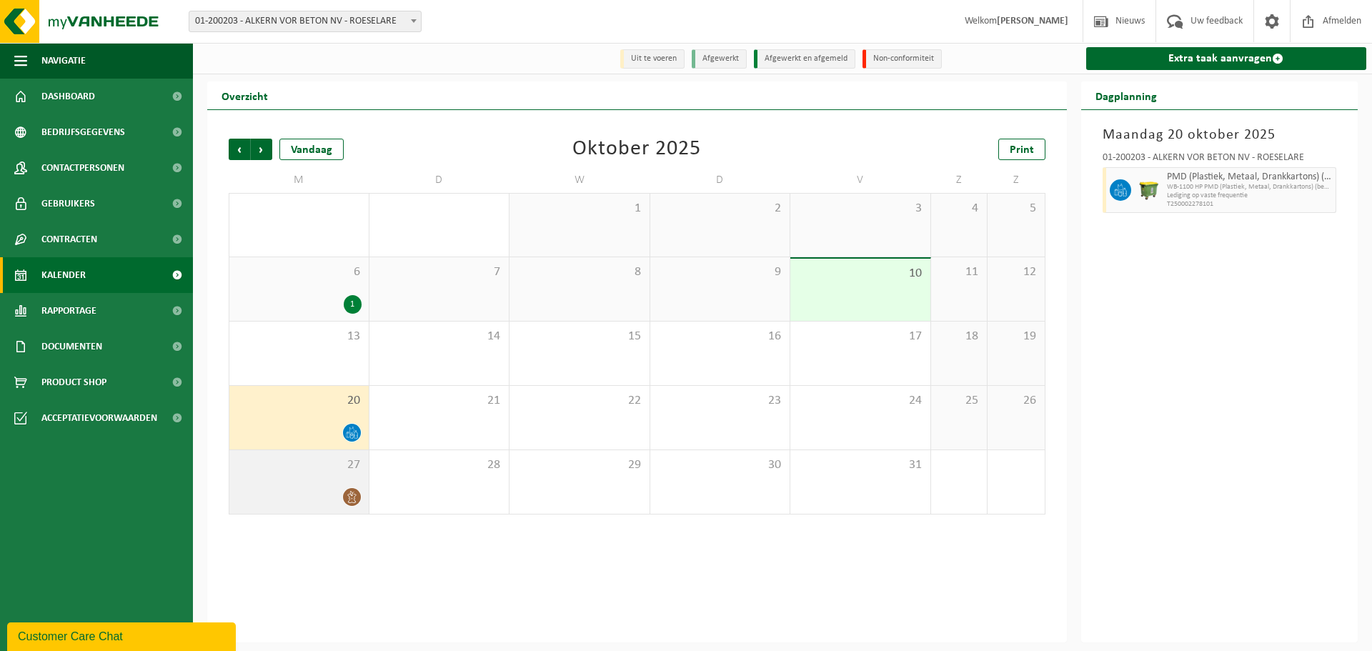
click at [351, 492] on icon at bounding box center [351, 497] width 9 height 12
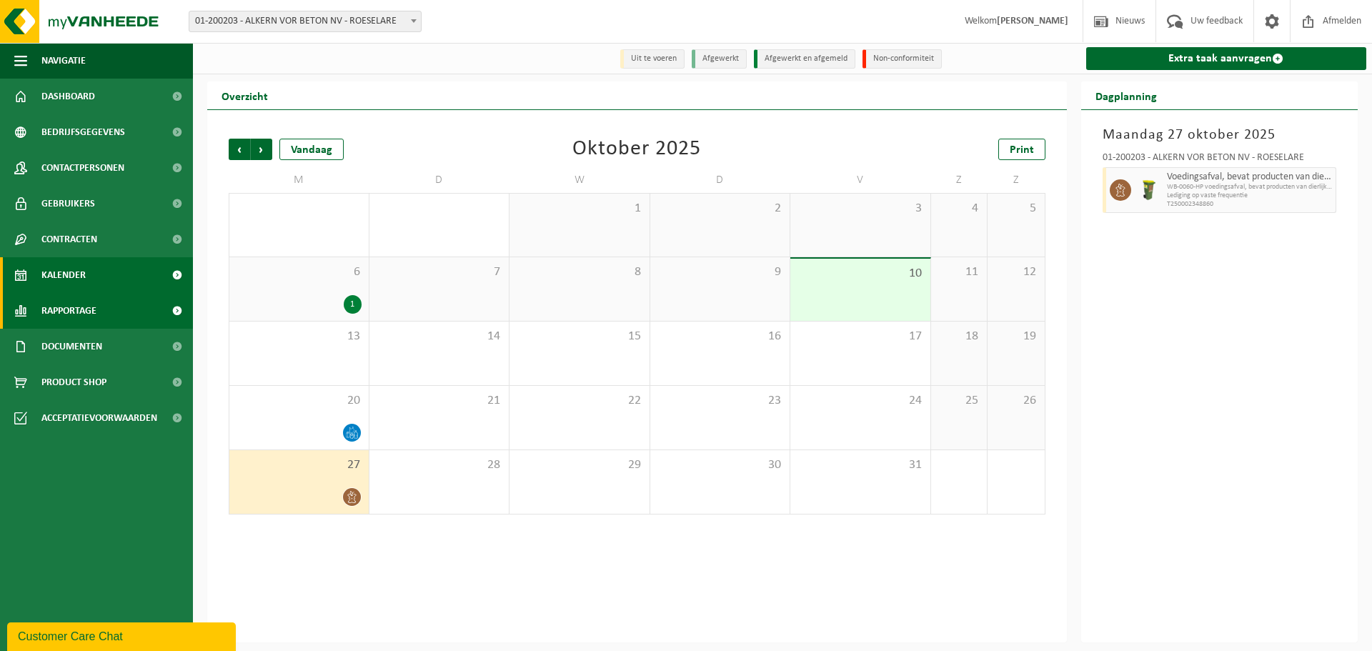
click at [68, 313] on span "Rapportage" at bounding box center [68, 311] width 55 height 36
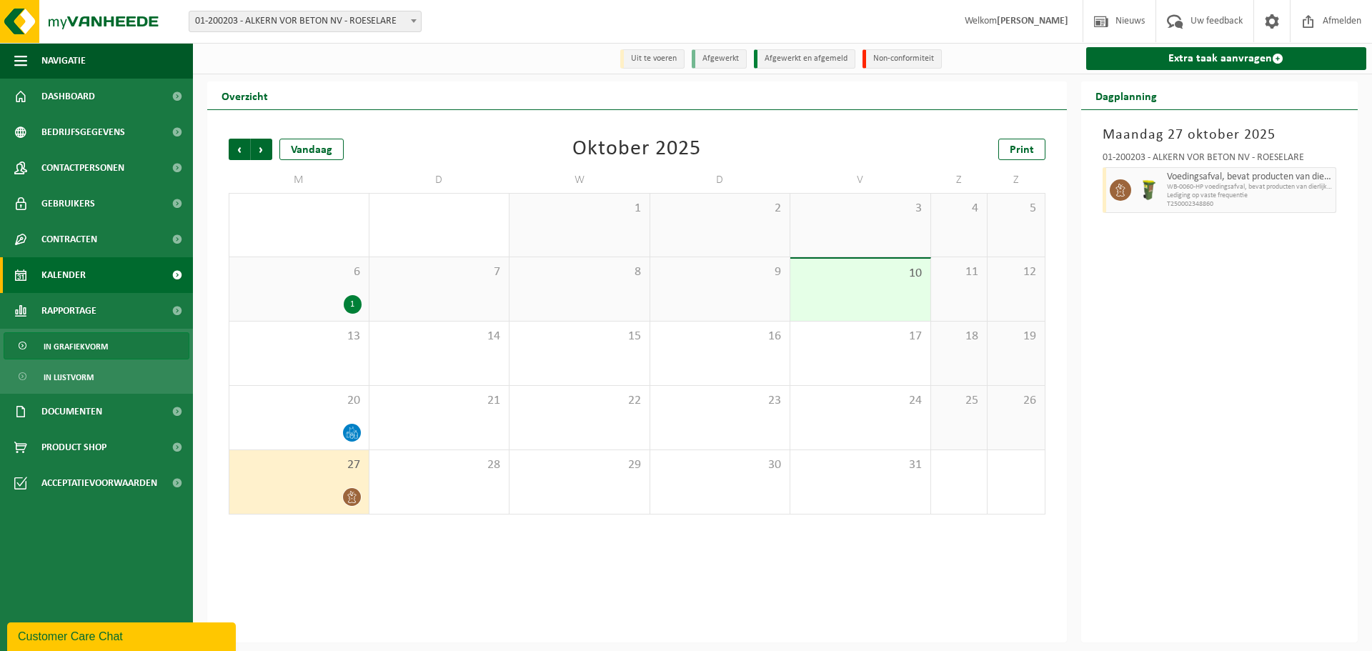
click at [71, 349] on span "In grafiekvorm" at bounding box center [76, 346] width 64 height 27
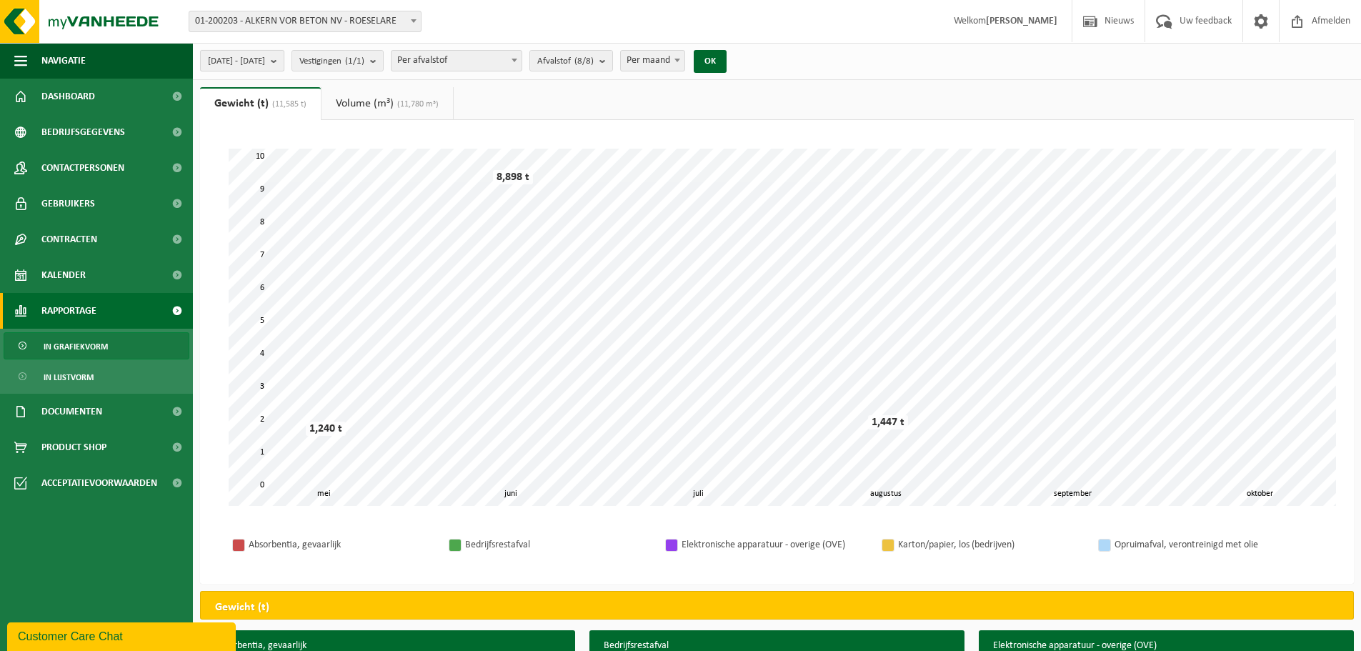
click at [284, 62] on button "2025-05-01 - 2025-10-10" at bounding box center [242, 60] width 84 height 21
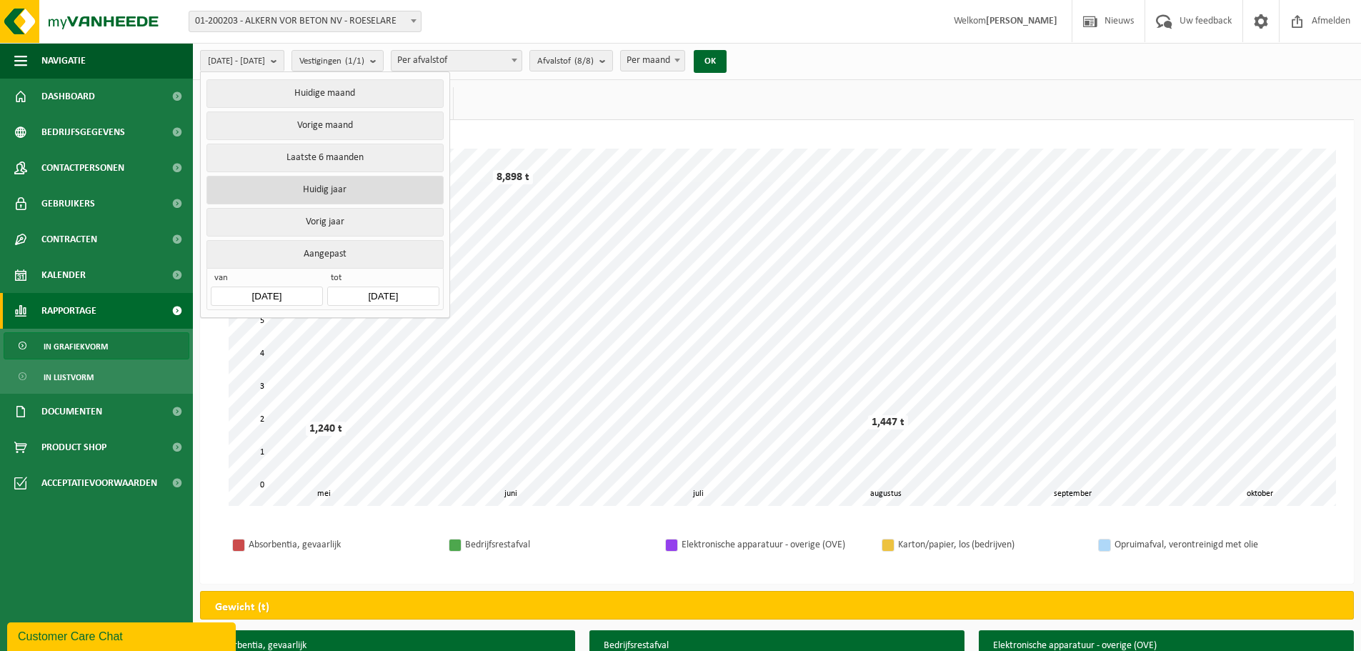
click at [330, 192] on button "Huidig jaar" at bounding box center [325, 190] width 237 height 29
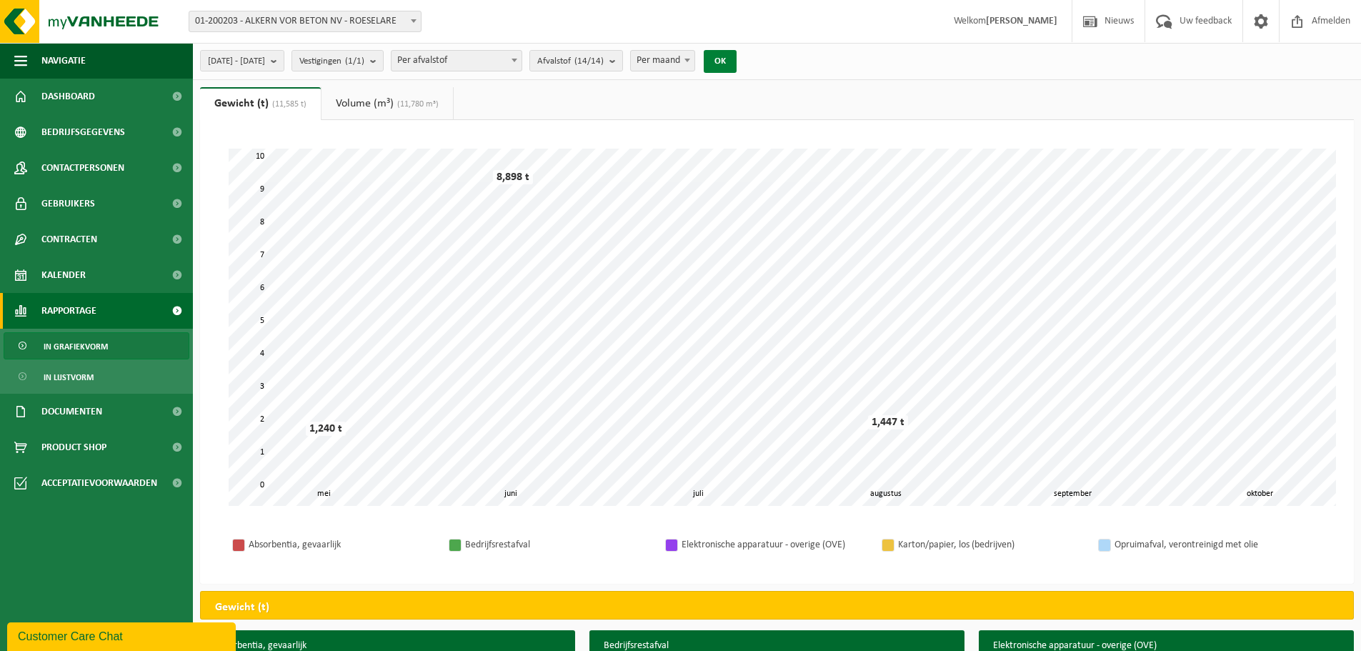
click at [737, 59] on button "OK" at bounding box center [720, 61] width 33 height 23
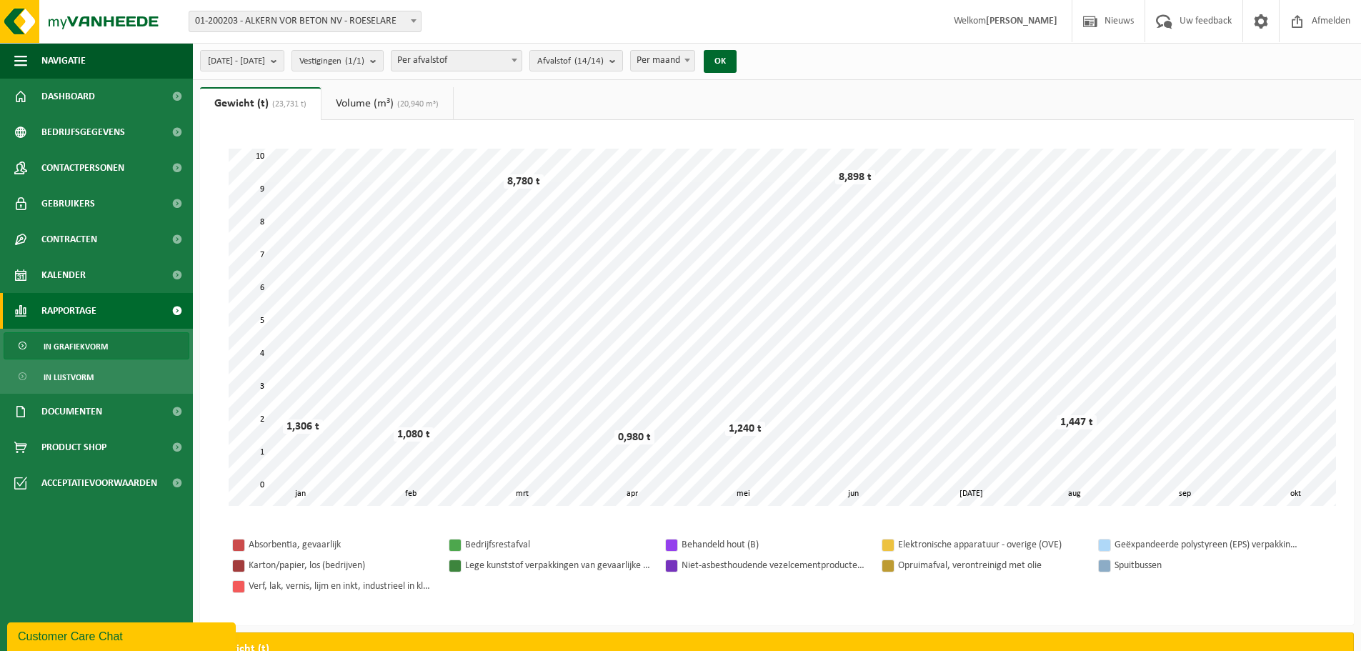
click at [490, 59] on span "Per afvalstof" at bounding box center [457, 61] width 130 height 20
click at [497, 37] on div "Vestiging: 01-200203 - ALKERN VOR BETON NV - ROESELARE 01-200203 - ALKERN VOR B…" at bounding box center [680, 22] width 1361 height 44
click at [129, 381] on link "In lijstvorm" at bounding box center [97, 376] width 186 height 27
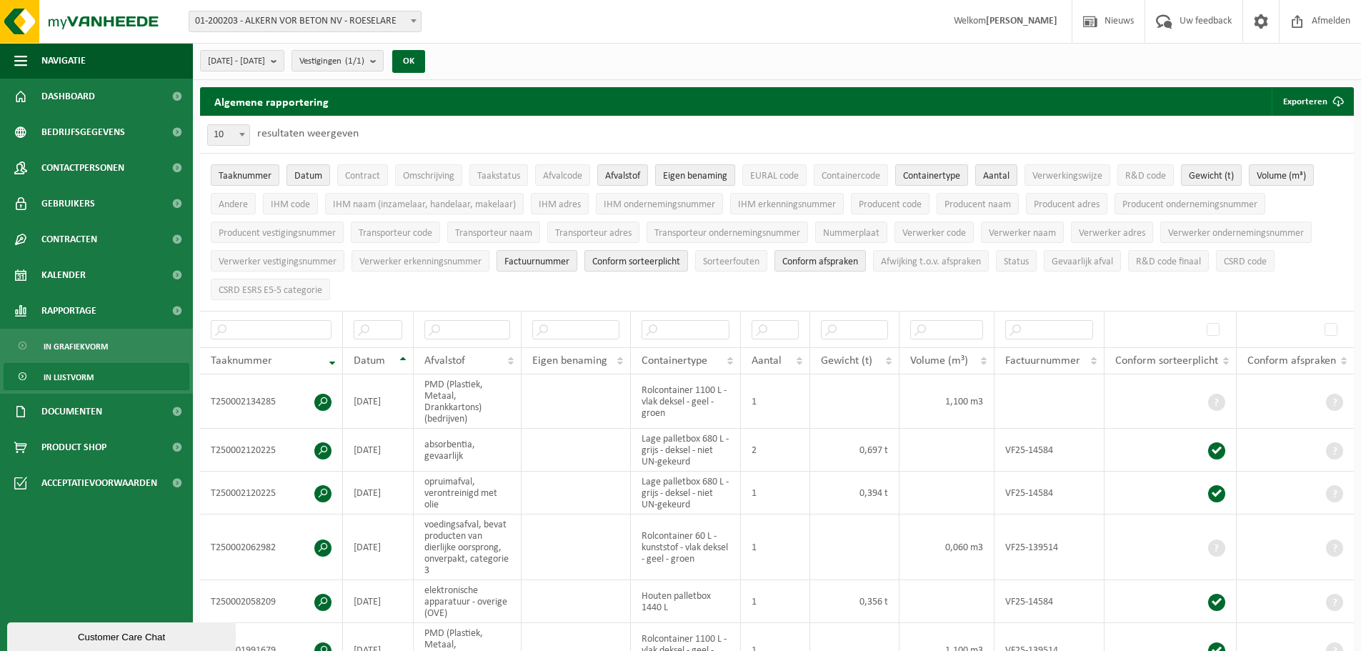
click at [693, 171] on span "Eigen benaming" at bounding box center [695, 176] width 64 height 11
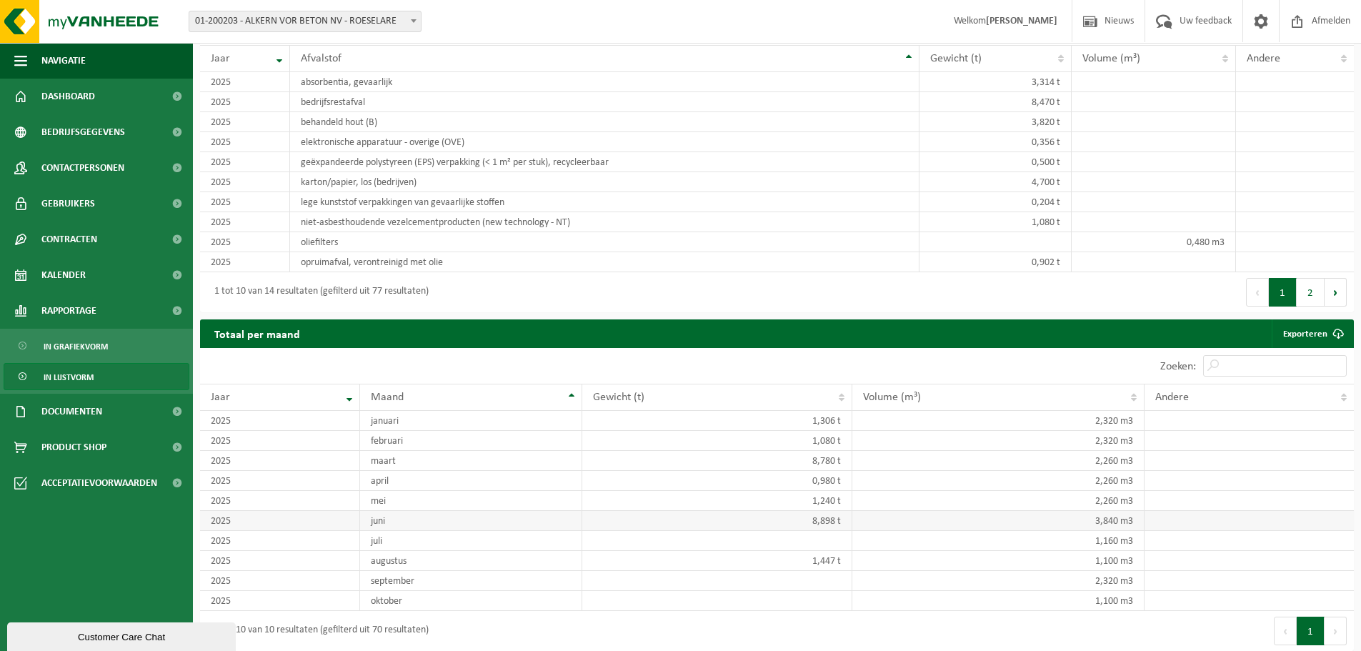
scroll to position [1334, 0]
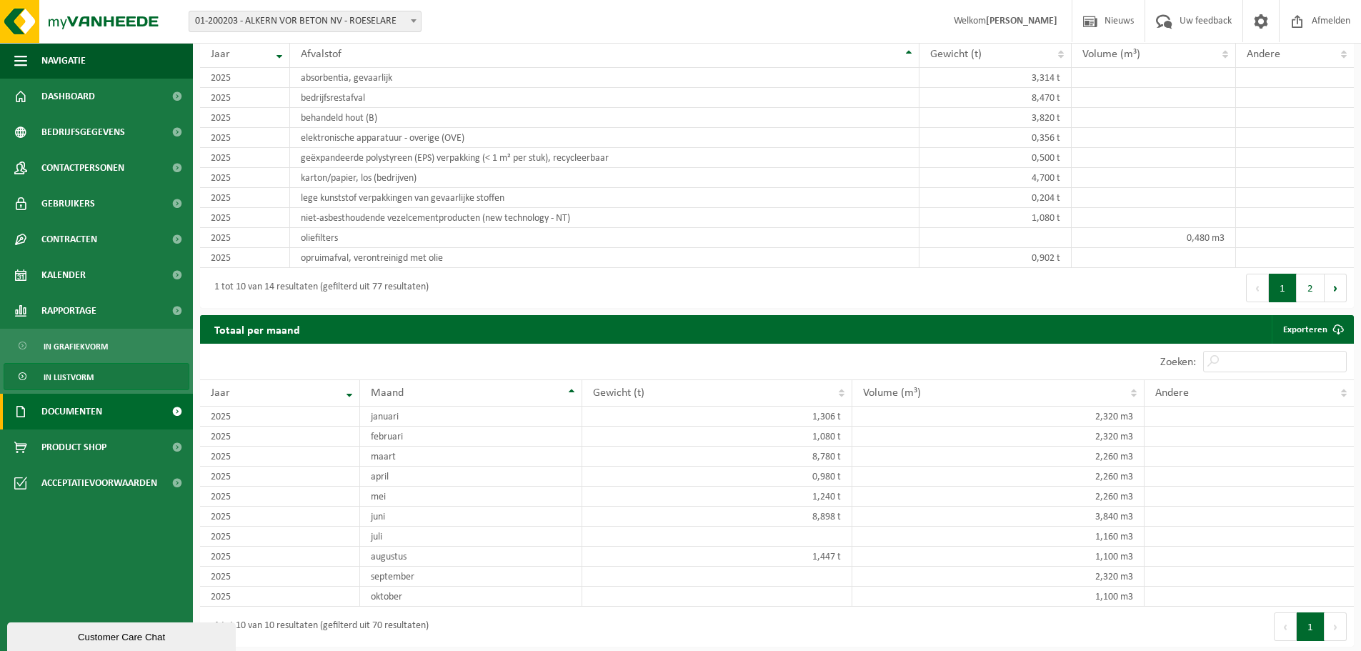
click at [84, 409] on span "Documenten" at bounding box center [71, 412] width 61 height 36
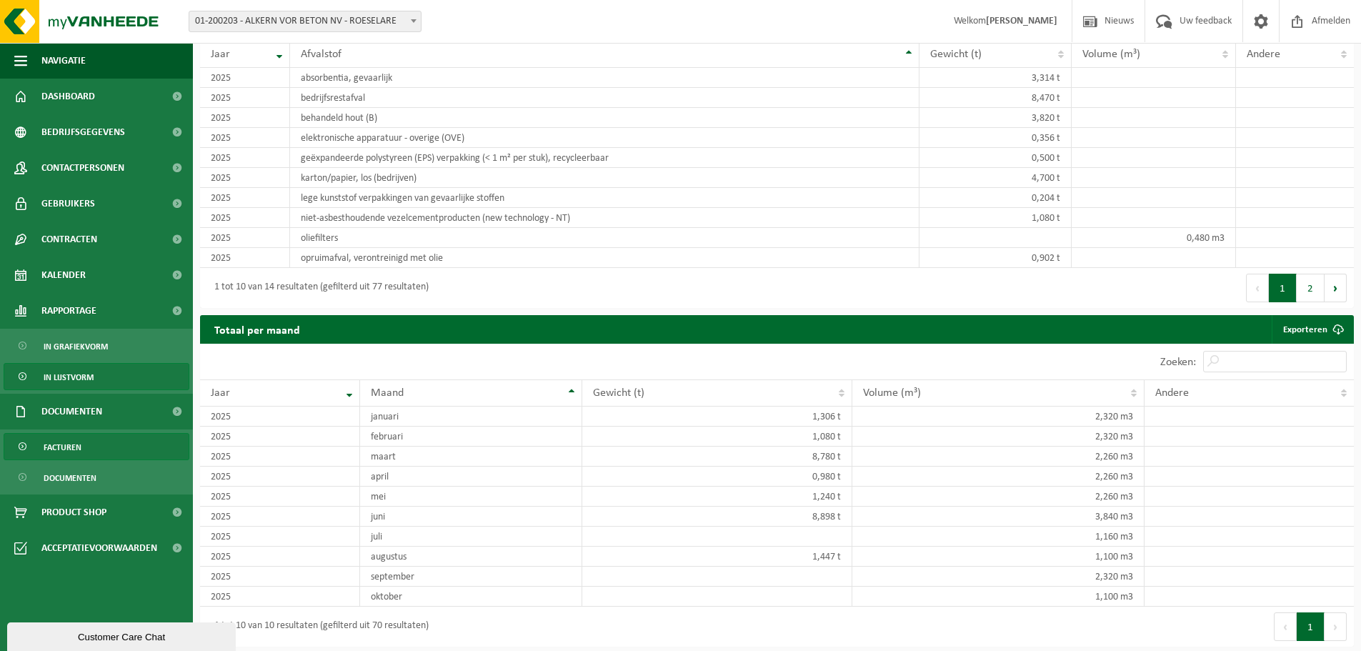
click at [76, 442] on span "Facturen" at bounding box center [63, 447] width 38 height 27
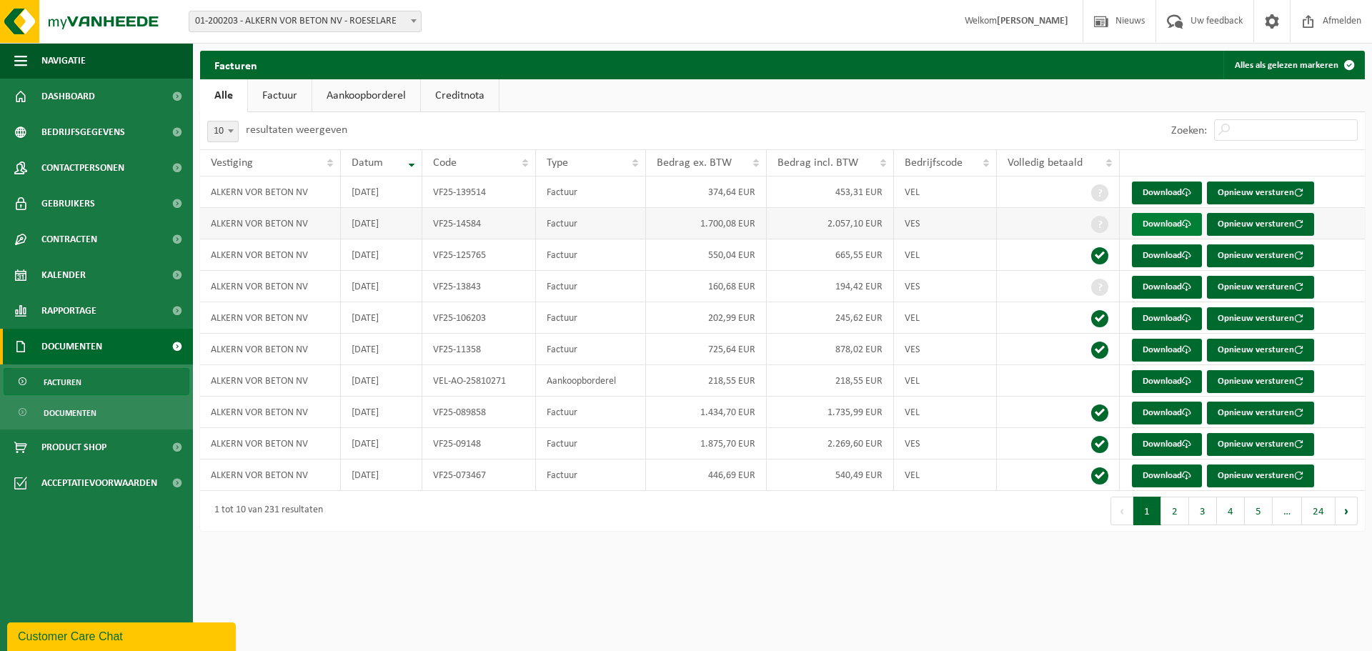
click at [1185, 225] on span at bounding box center [1186, 223] width 9 height 9
click at [64, 413] on span "Documenten" at bounding box center [70, 412] width 53 height 27
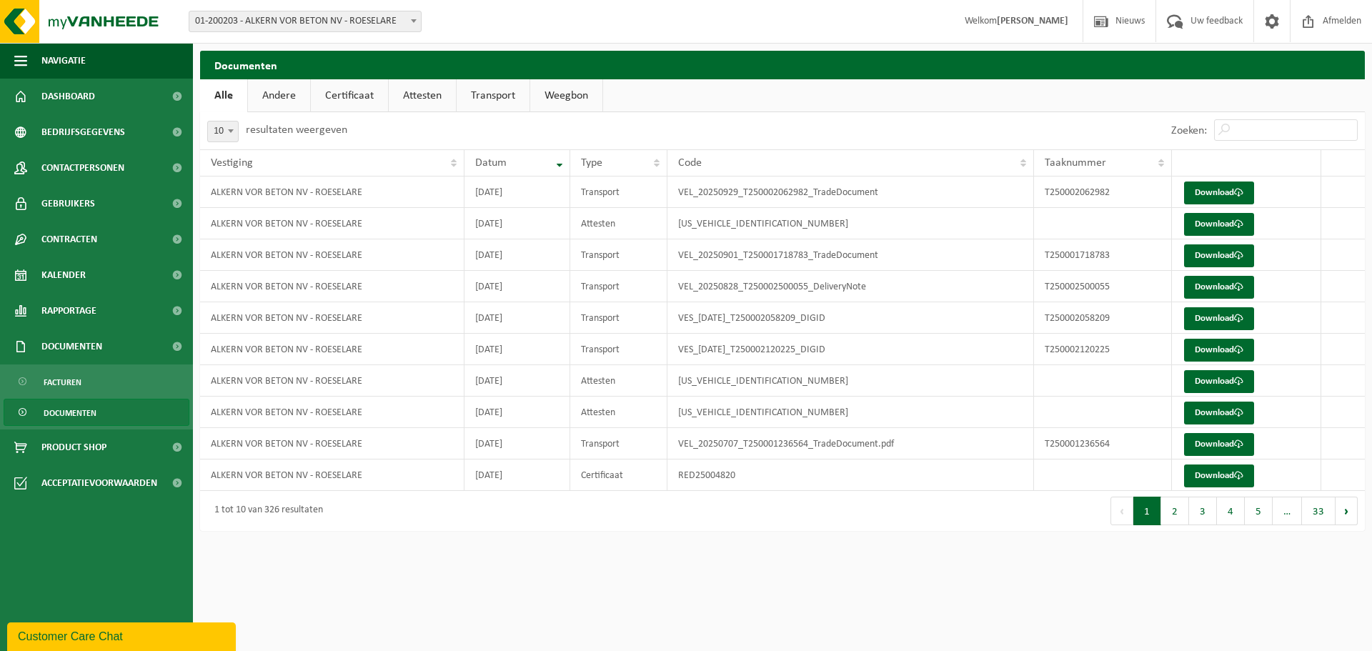
click at [486, 98] on link "Transport" at bounding box center [493, 95] width 73 height 33
click at [359, 91] on link "Certificaat" at bounding box center [348, 95] width 77 height 33
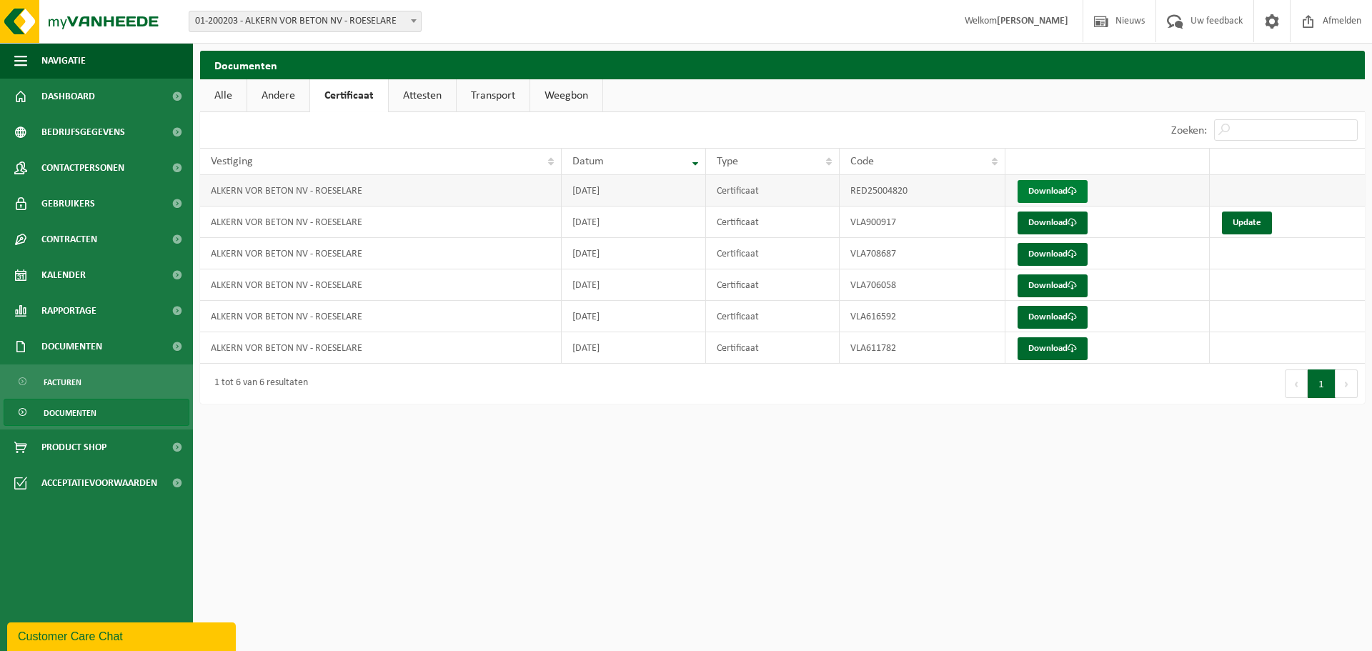
click at [1047, 195] on link "Download" at bounding box center [1053, 191] width 70 height 23
click at [431, 98] on link "Attesten" at bounding box center [422, 95] width 67 height 33
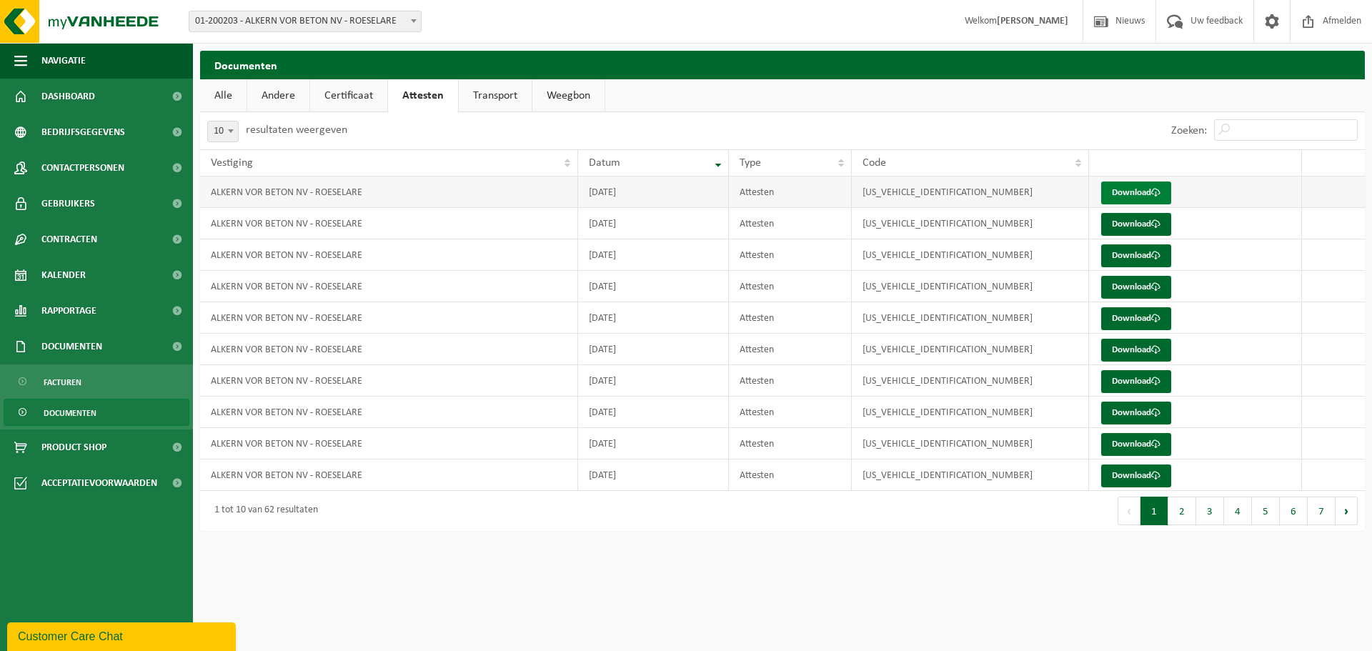
click at [1133, 189] on link "Download" at bounding box center [1136, 193] width 70 height 23
click at [79, 445] on span "Product Shop" at bounding box center [73, 447] width 65 height 36
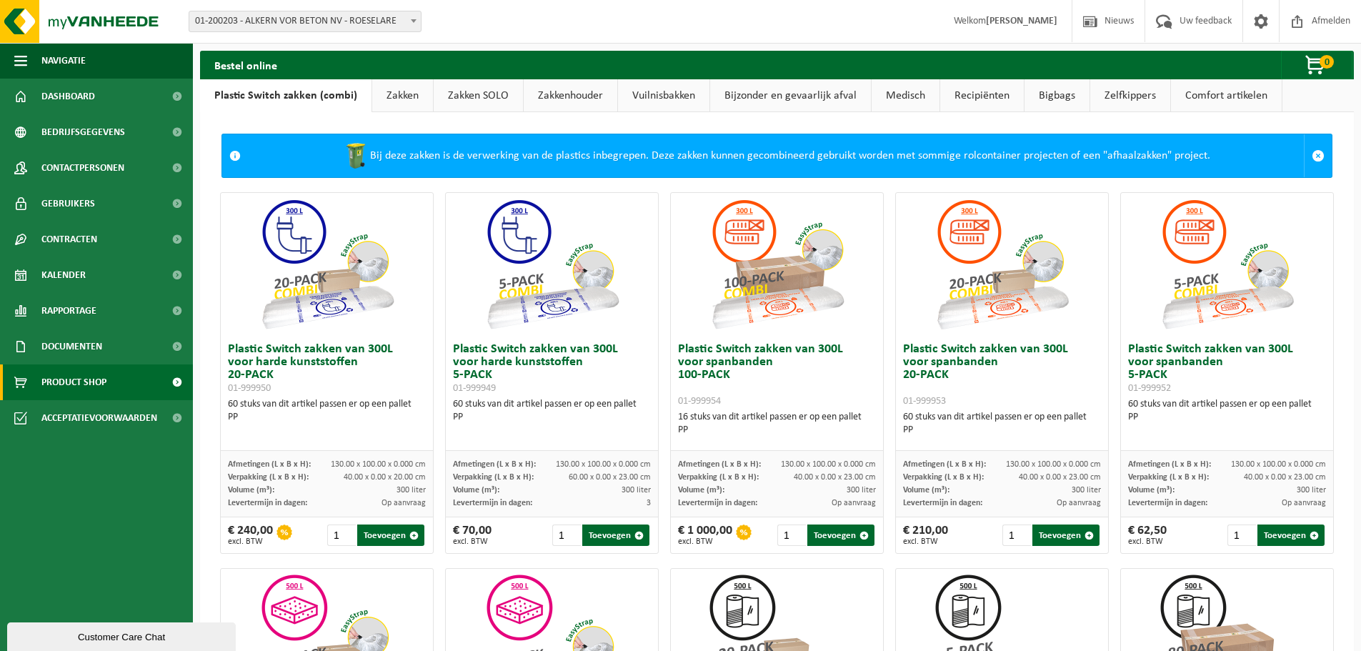
click at [417, 98] on link "Zakken" at bounding box center [402, 95] width 61 height 33
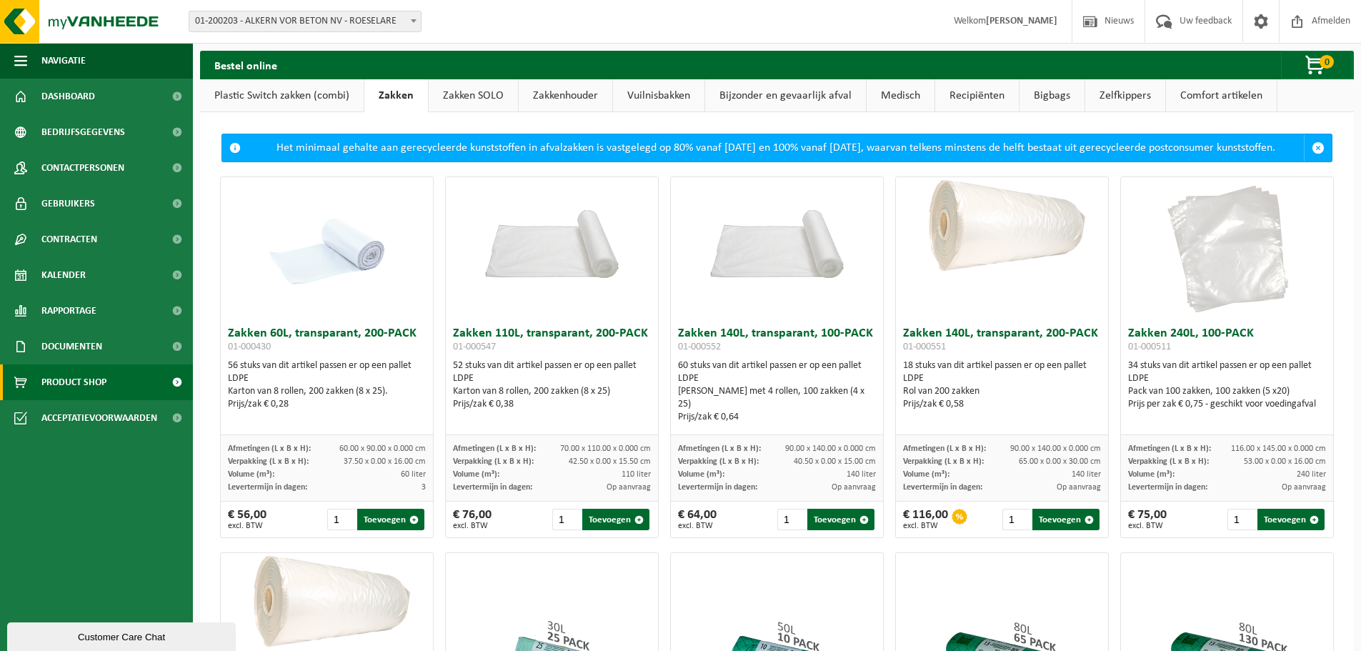
click at [477, 99] on link "Zakken SOLO" at bounding box center [473, 95] width 89 height 33
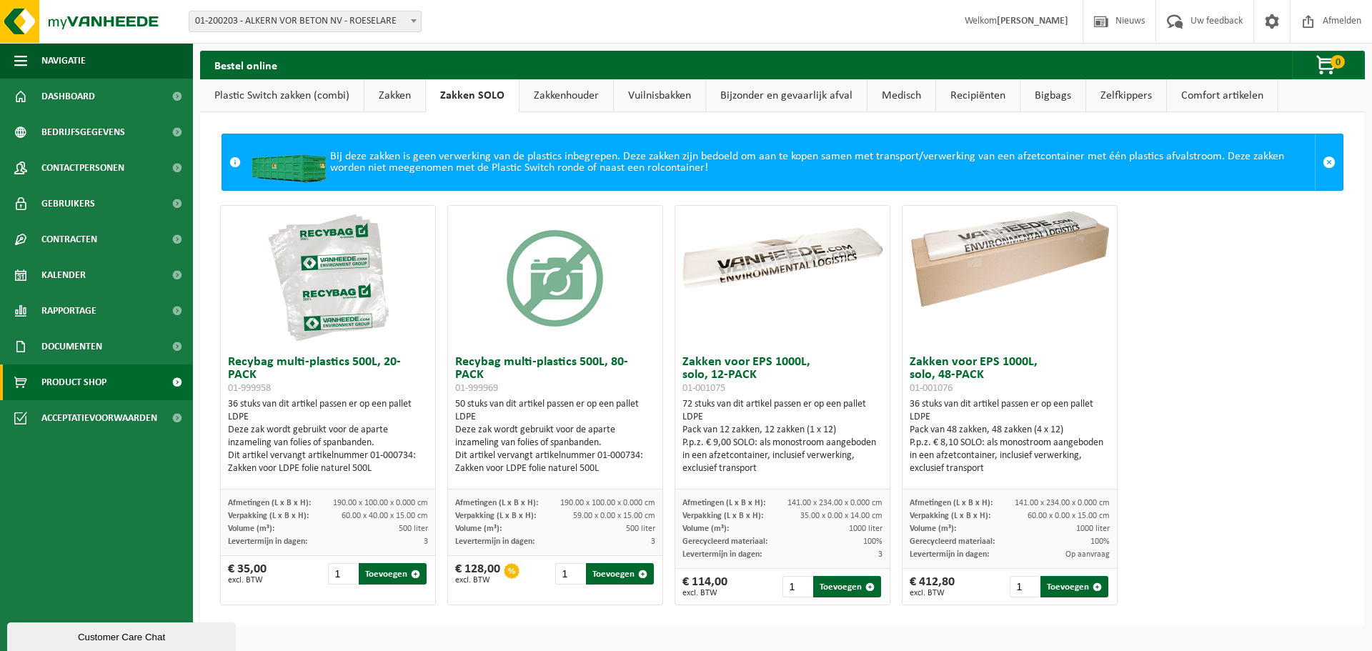
click at [580, 101] on link "Zakkenhouder" at bounding box center [566, 95] width 94 height 33
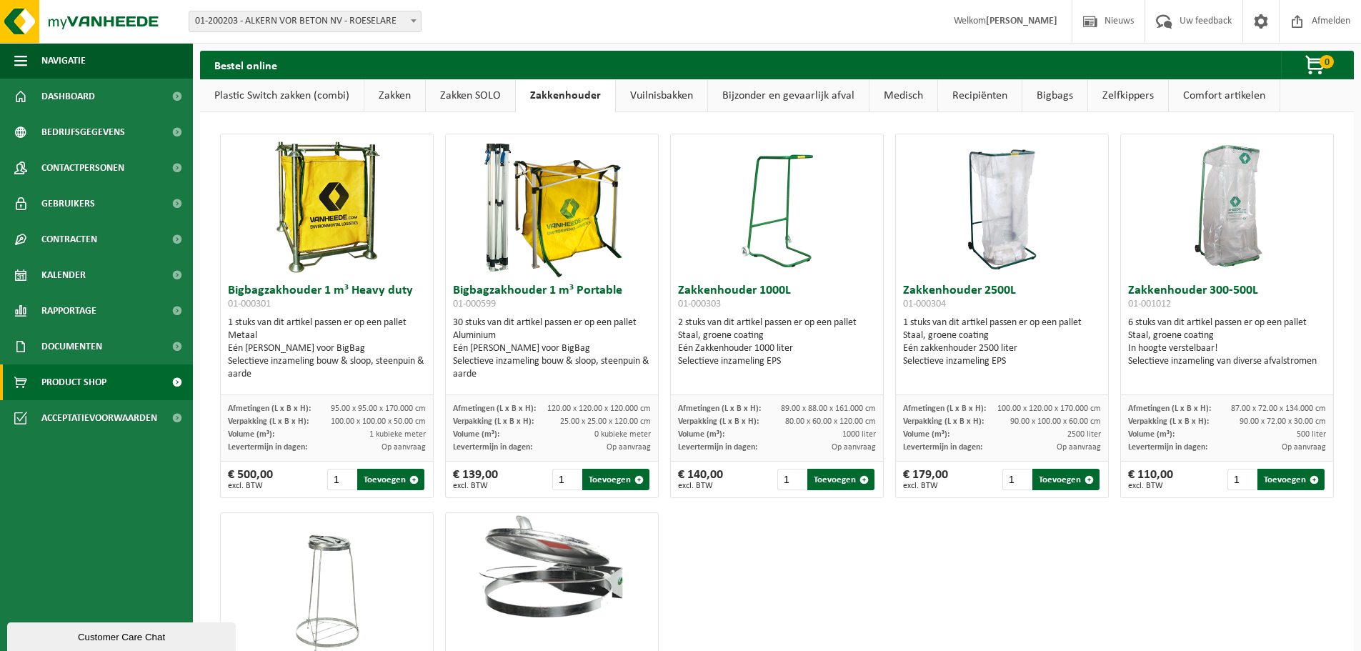
click at [670, 101] on link "Vuilnisbakken" at bounding box center [661, 95] width 91 height 33
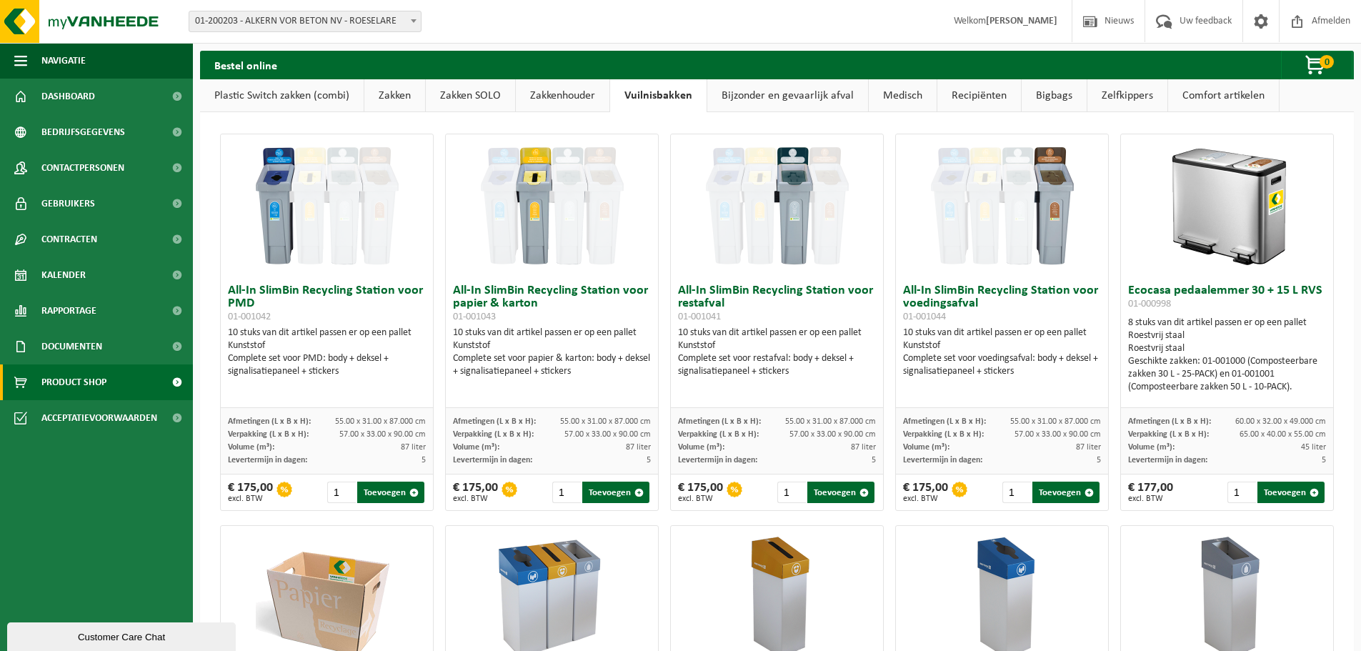
click at [782, 100] on link "Bijzonder en gevaarlijk afval" at bounding box center [787, 95] width 161 height 33
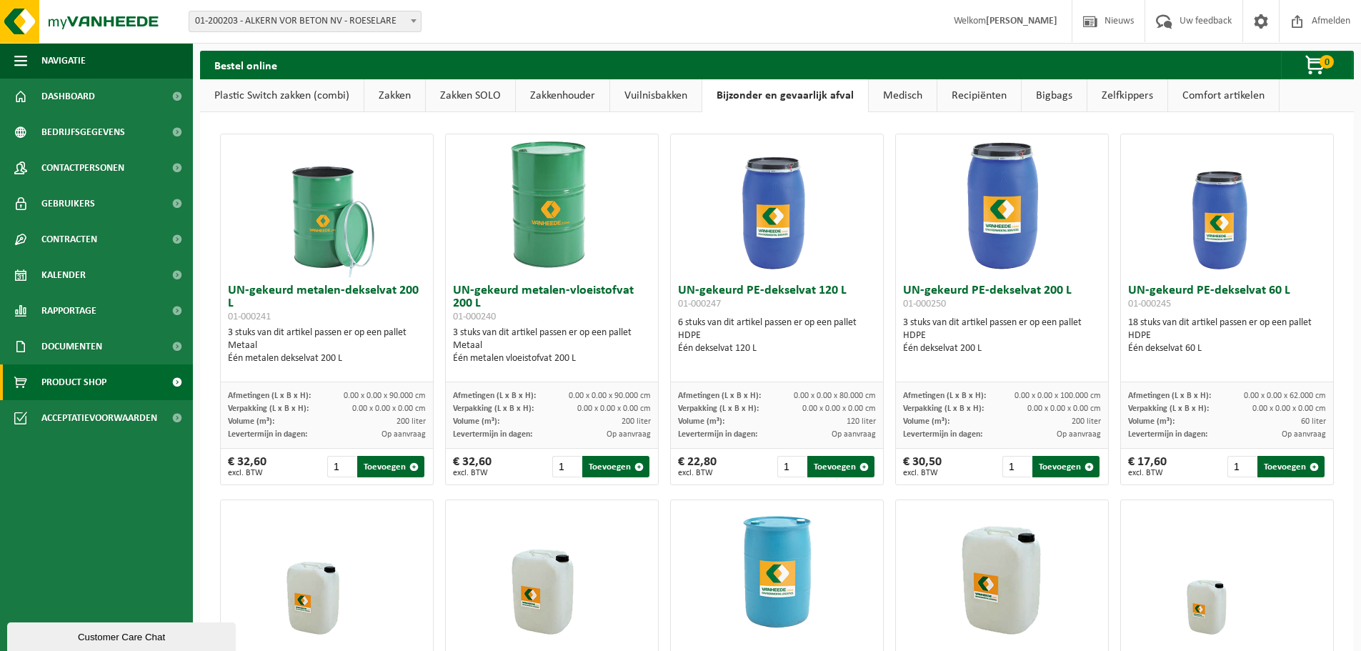
click at [895, 99] on link "Medisch" at bounding box center [903, 95] width 68 height 33
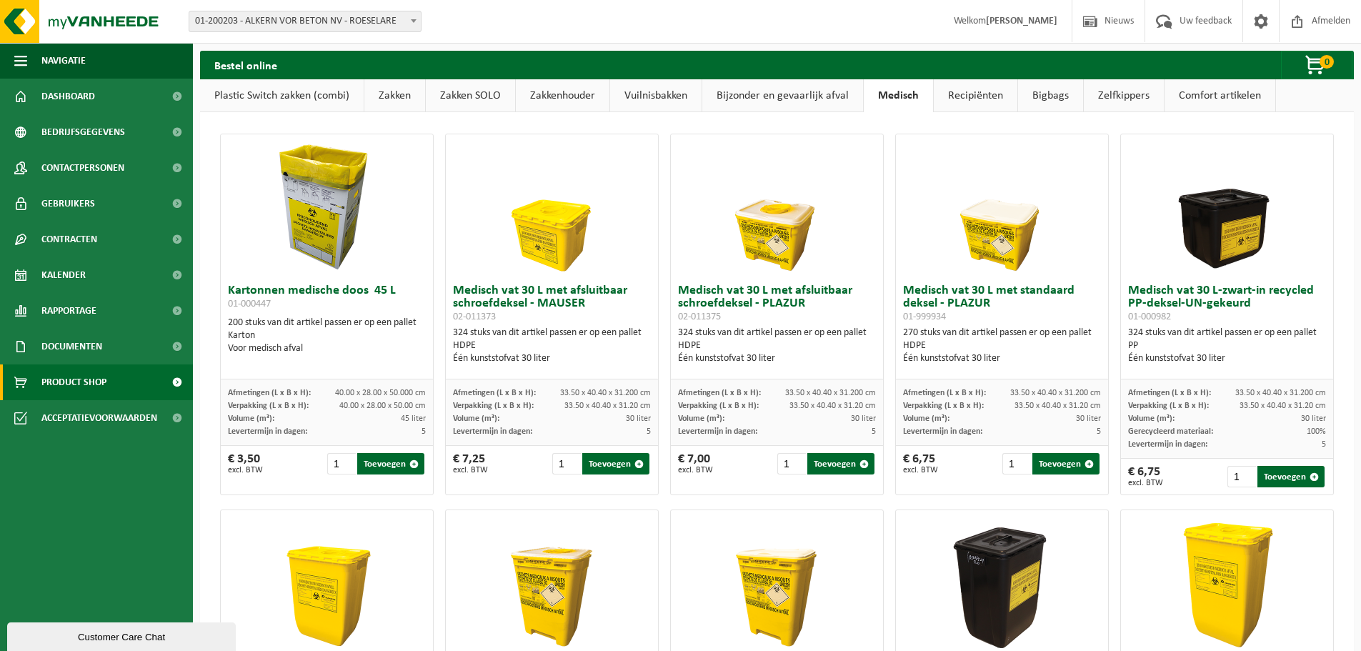
click at [962, 96] on link "Recipiënten" at bounding box center [976, 95] width 84 height 33
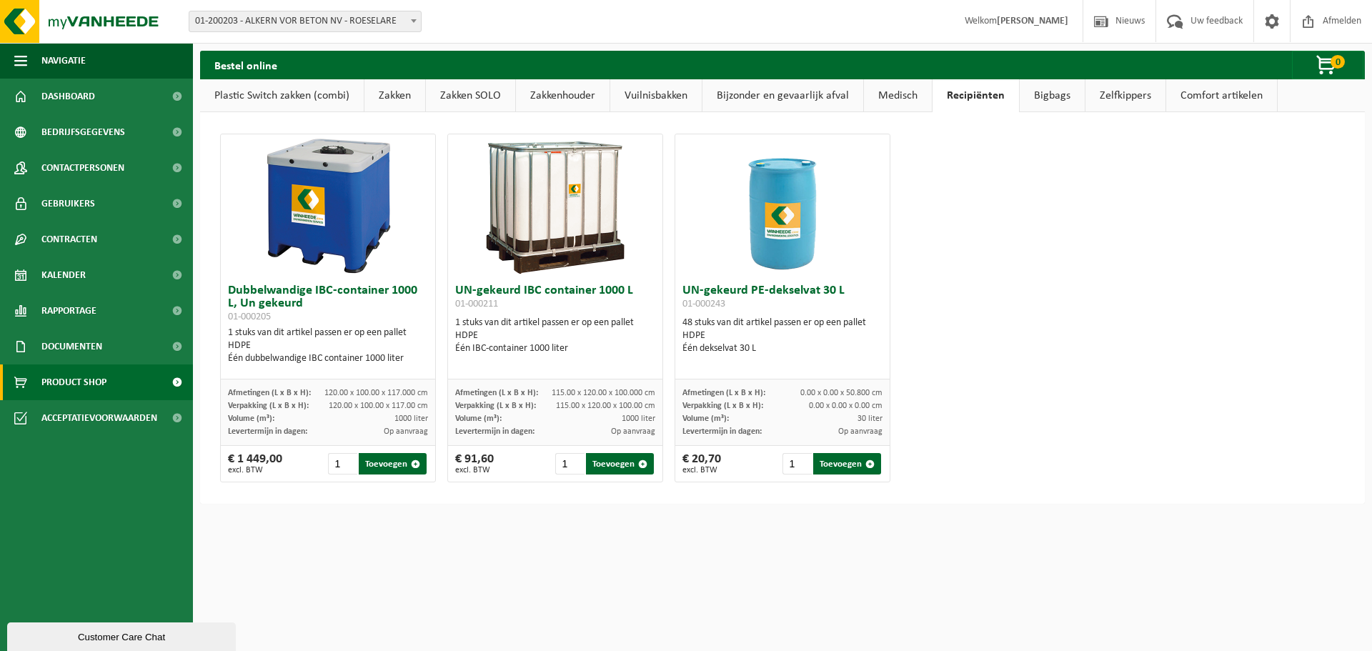
click at [1063, 104] on link "Bigbags" at bounding box center [1052, 95] width 65 height 33
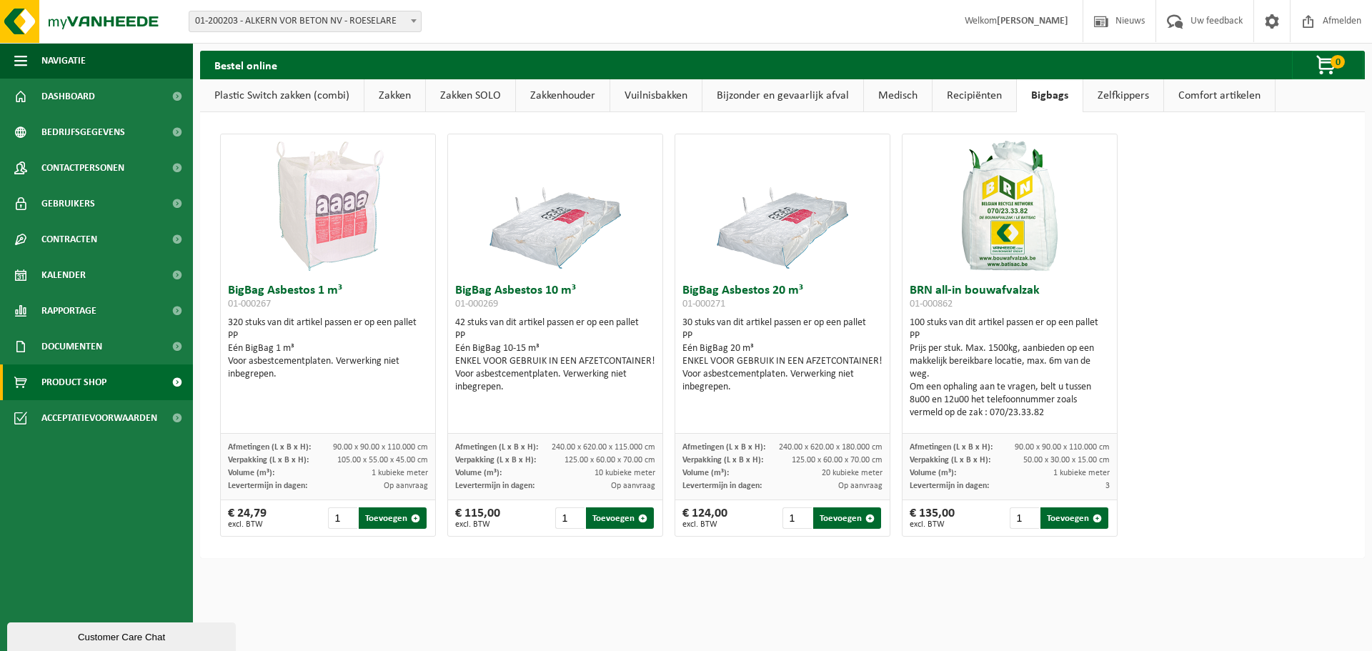
click at [1105, 100] on link "Zelfkippers" at bounding box center [1123, 95] width 80 height 33
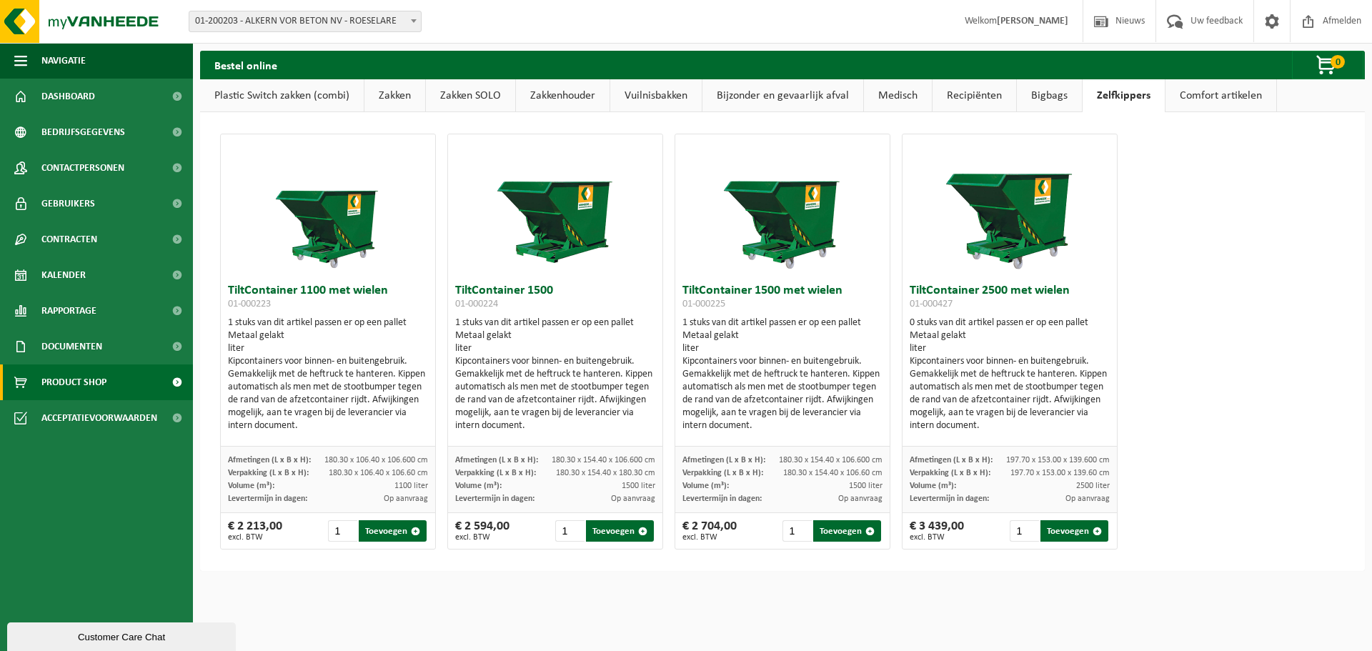
click at [1192, 97] on link "Comfort artikelen" at bounding box center [1220, 95] width 111 height 33
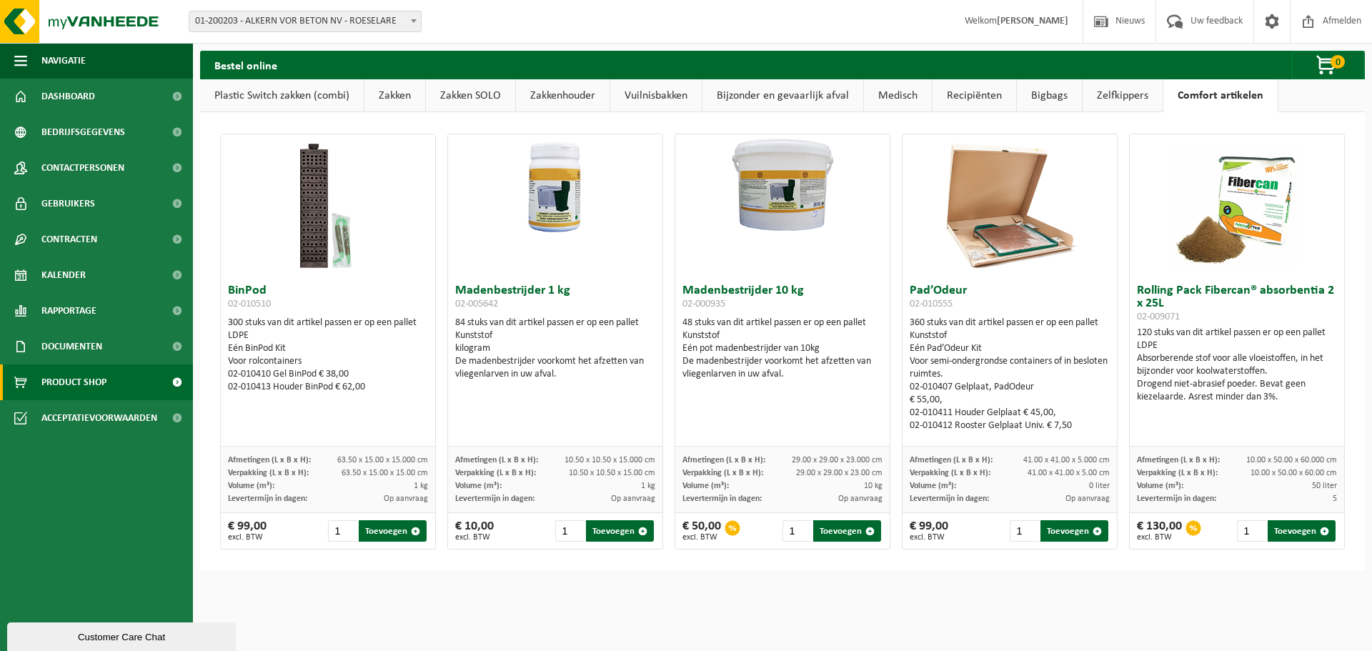
click at [1134, 100] on link "Zelfkippers" at bounding box center [1123, 95] width 80 height 33
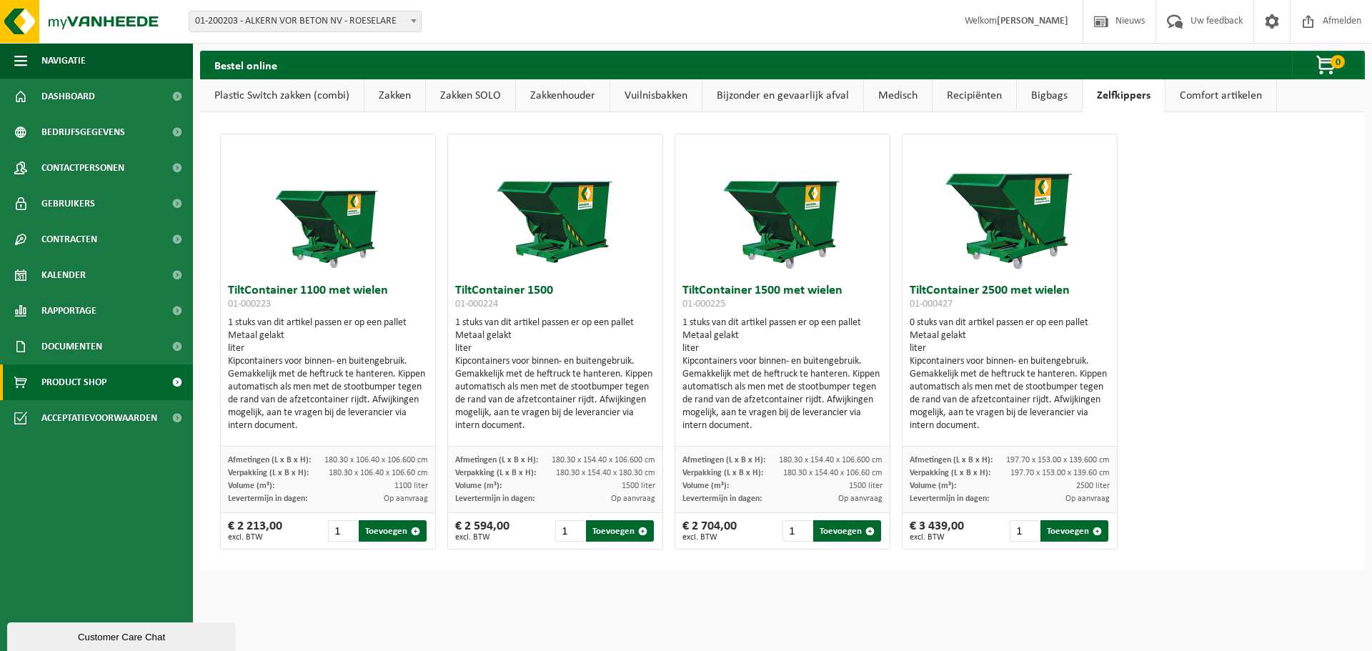
click at [1183, 100] on link "Comfort artikelen" at bounding box center [1220, 95] width 111 height 33
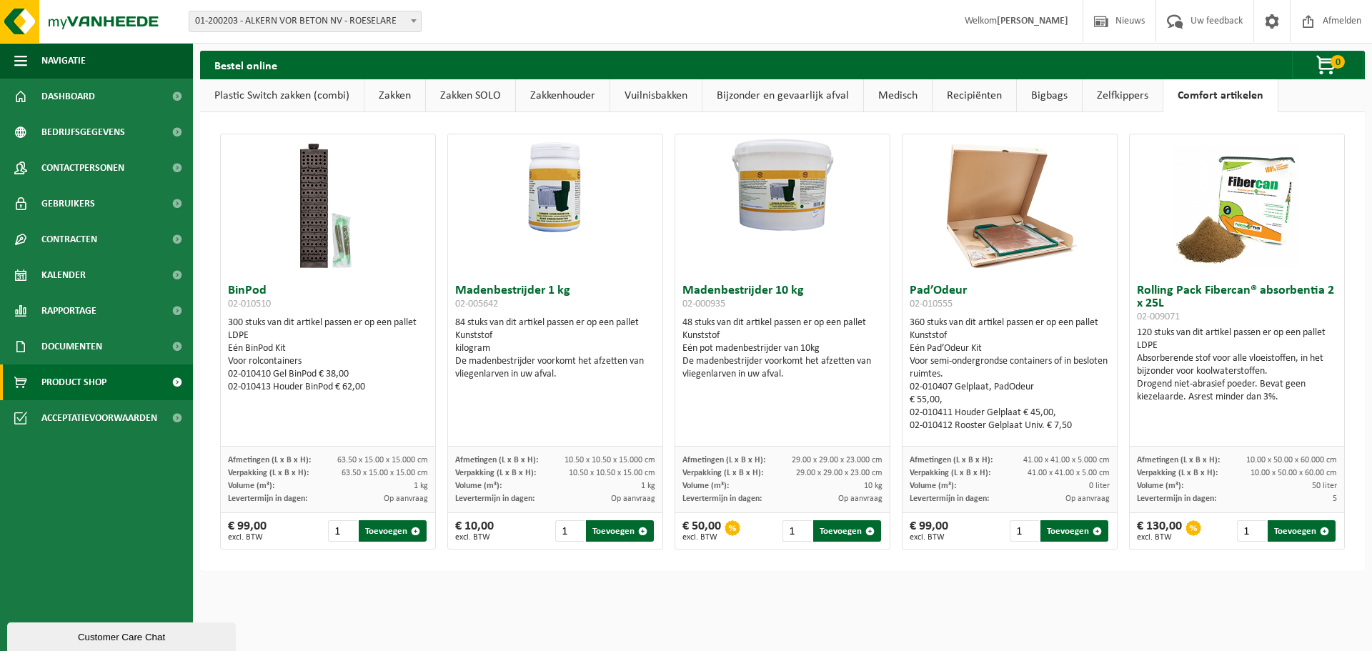
click at [280, 91] on link "Plastic Switch zakken (combi)" at bounding box center [282, 95] width 164 height 33
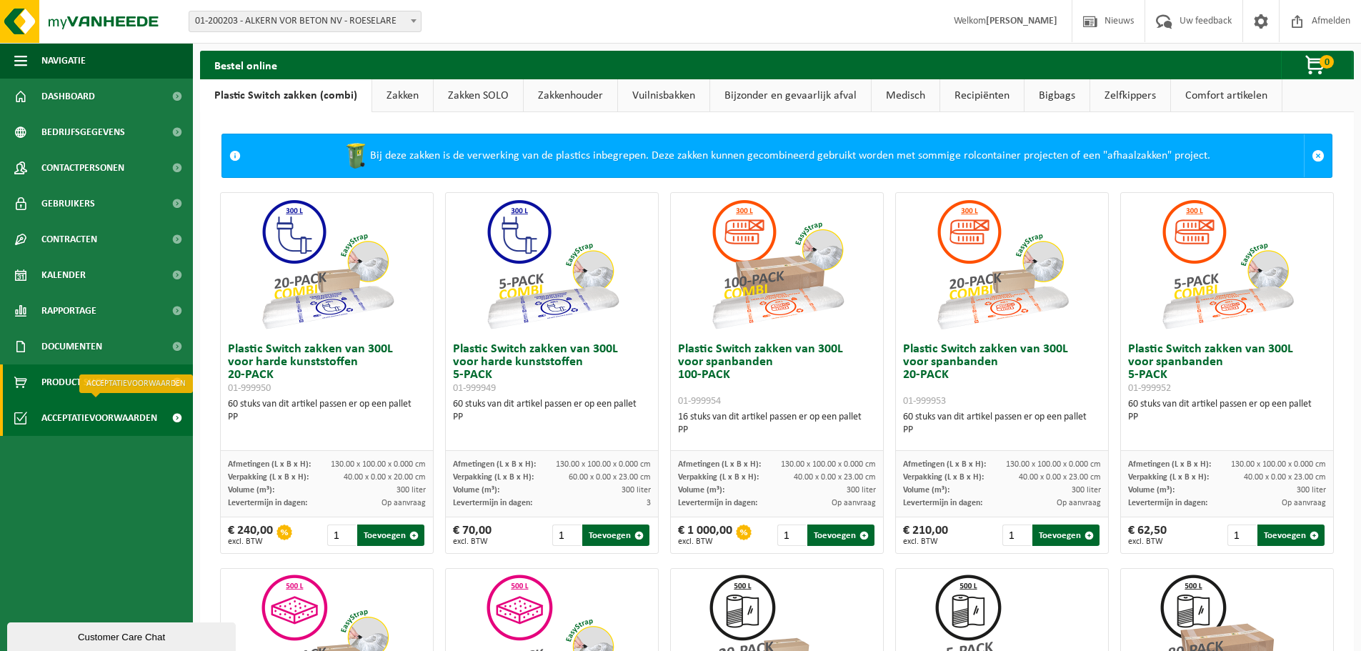
click at [104, 424] on span "Acceptatievoorwaarden" at bounding box center [99, 418] width 116 height 36
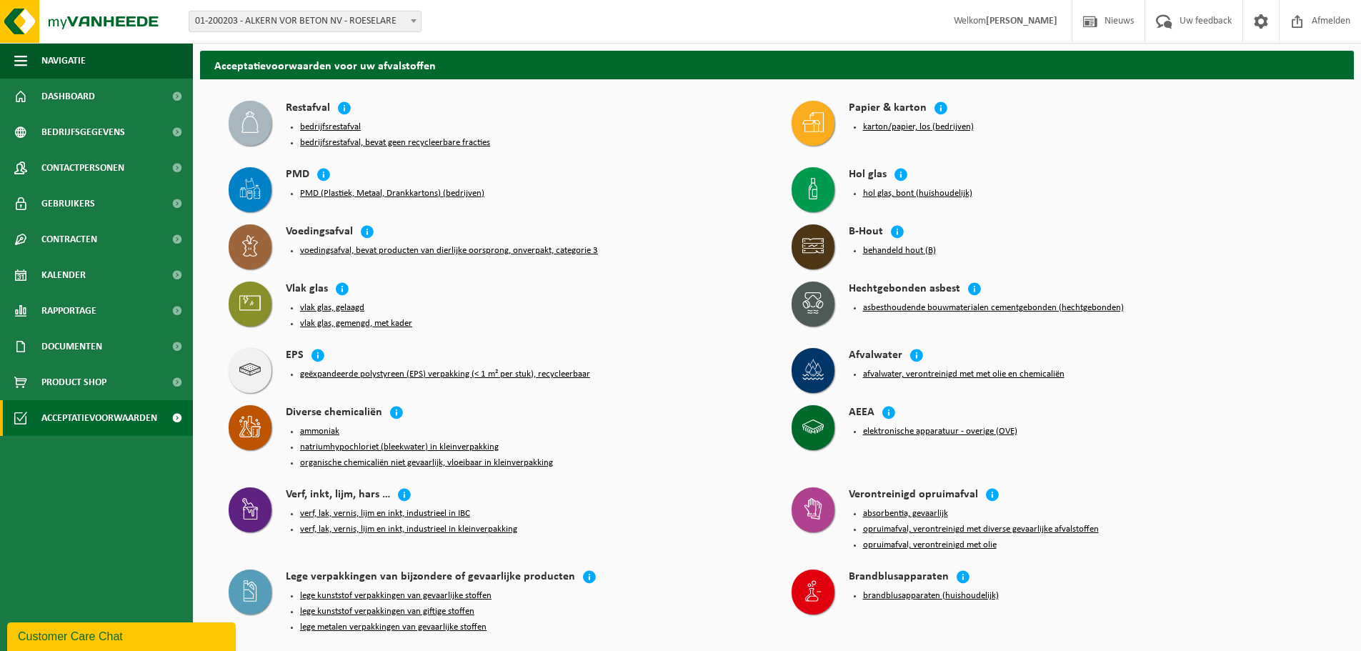
click at [936, 193] on button "hol glas, bont (huishoudelijk)" at bounding box center [917, 193] width 109 height 11
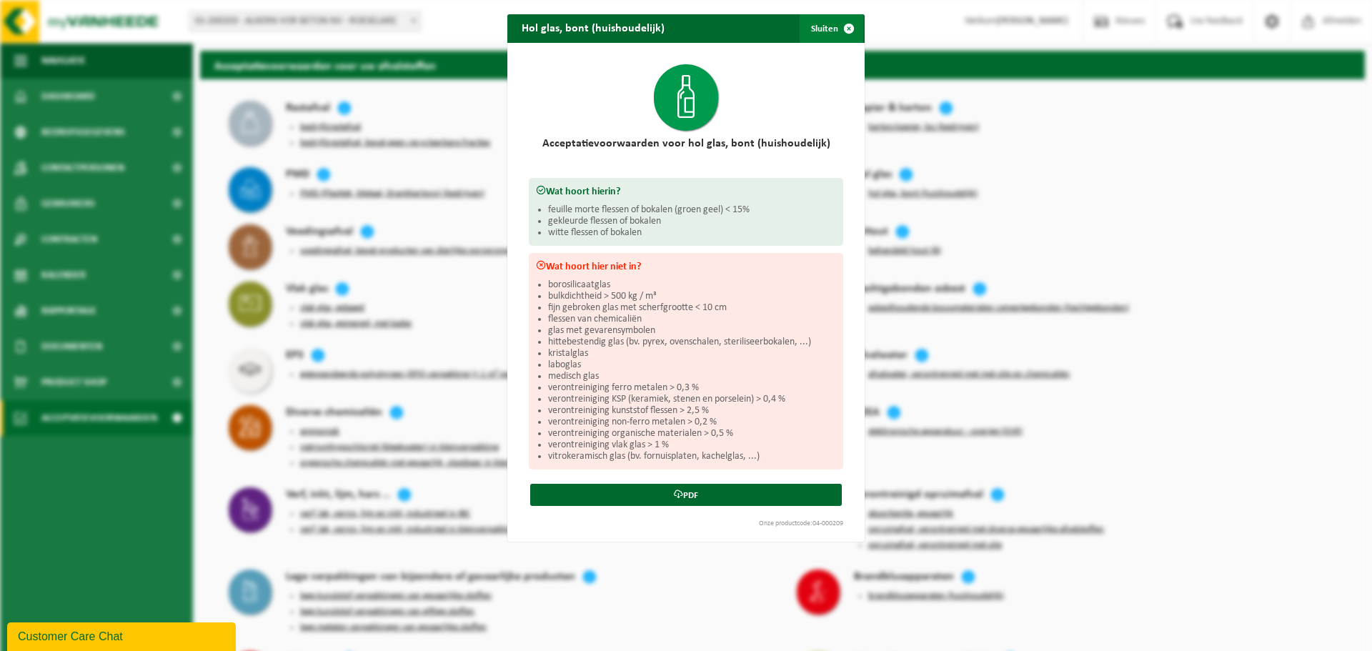
click at [809, 31] on button "Sluiten" at bounding box center [832, 28] width 64 height 29
